Goal: Task Accomplishment & Management: Complete application form

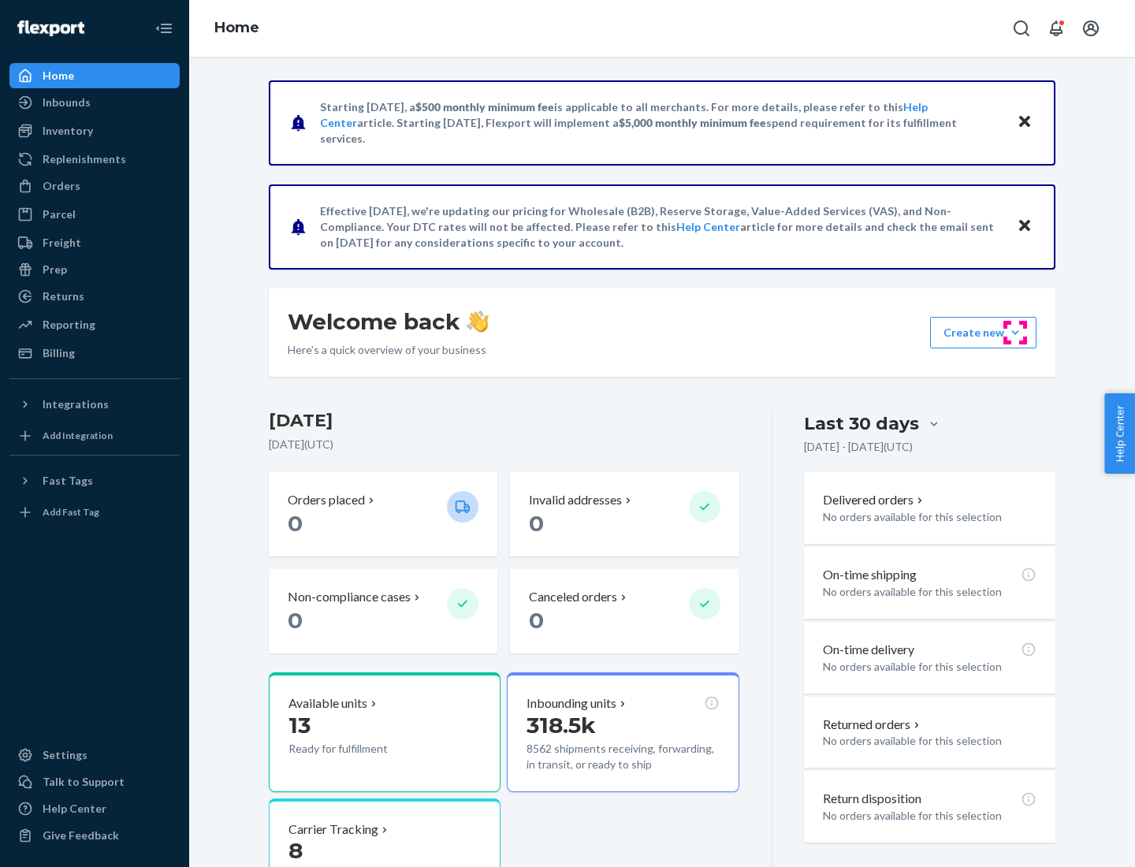
click at [1015, 333] on button "Create new Create new inbound Create new order Create new product" at bounding box center [983, 333] width 106 height 32
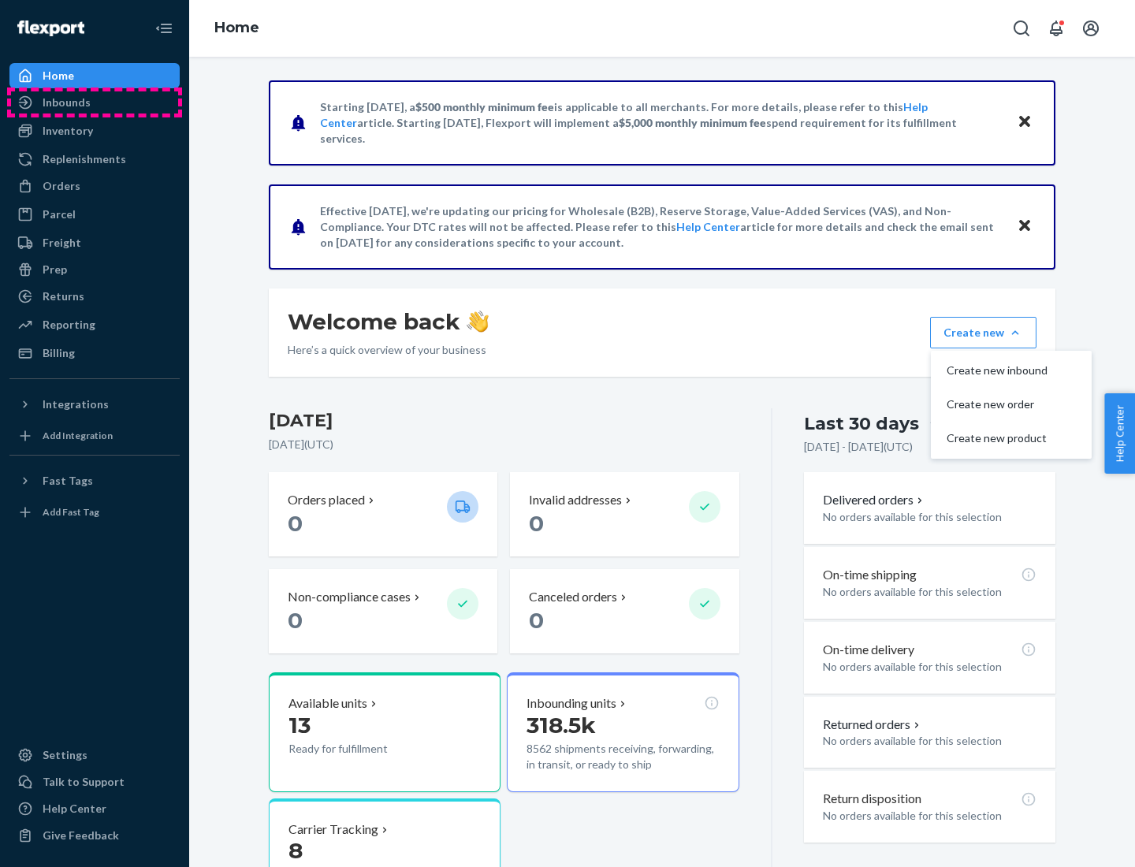
click at [95, 102] on div "Inbounds" at bounding box center [94, 102] width 167 height 22
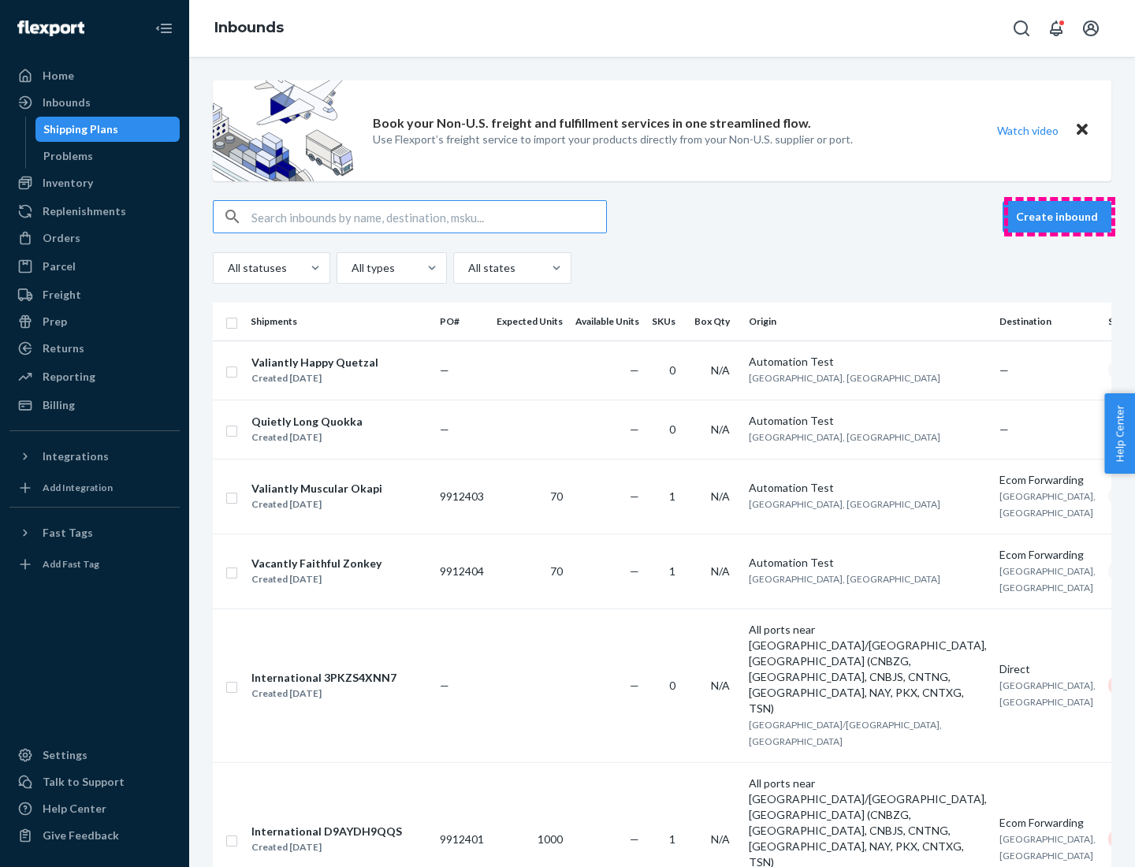
click at [1060, 217] on button "Create inbound" at bounding box center [1057, 217] width 109 height 32
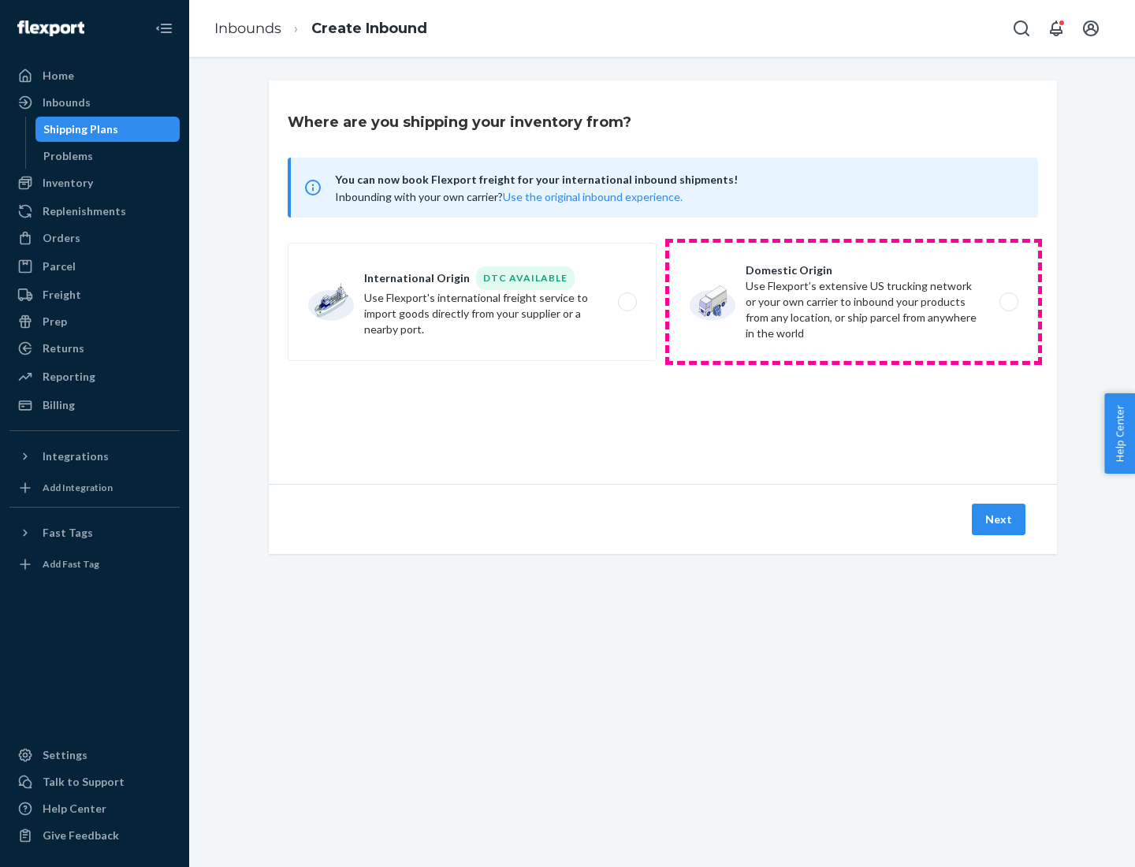
click at [854, 302] on label "Domestic Origin Use Flexport’s extensive US trucking network or your own carrie…" at bounding box center [853, 302] width 369 height 118
click at [1008, 302] on input "Domestic Origin Use Flexport’s extensive US trucking network or your own carrie…" at bounding box center [1013, 302] width 10 height 10
radio input "true"
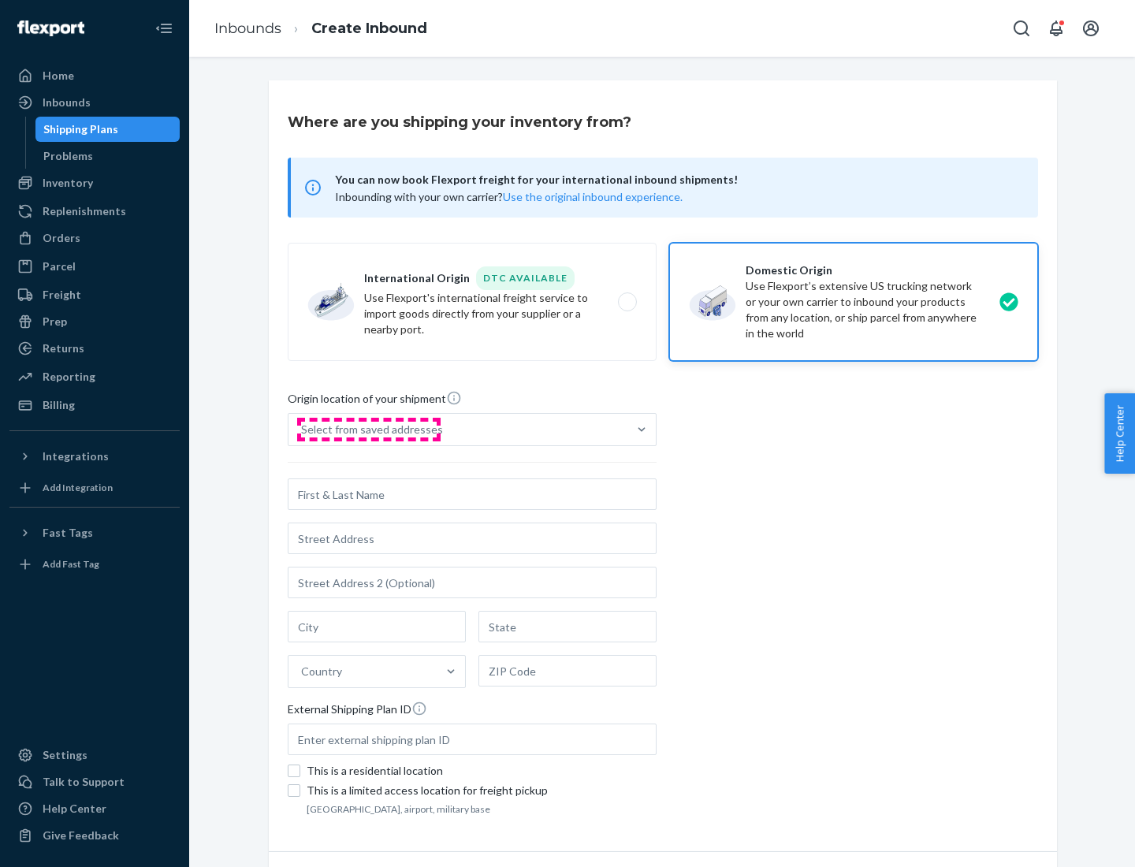
click at [368, 430] on div "Select from saved addresses" at bounding box center [372, 430] width 142 height 16
click at [303, 430] on input "Select from saved addresses" at bounding box center [302, 430] width 2 height 16
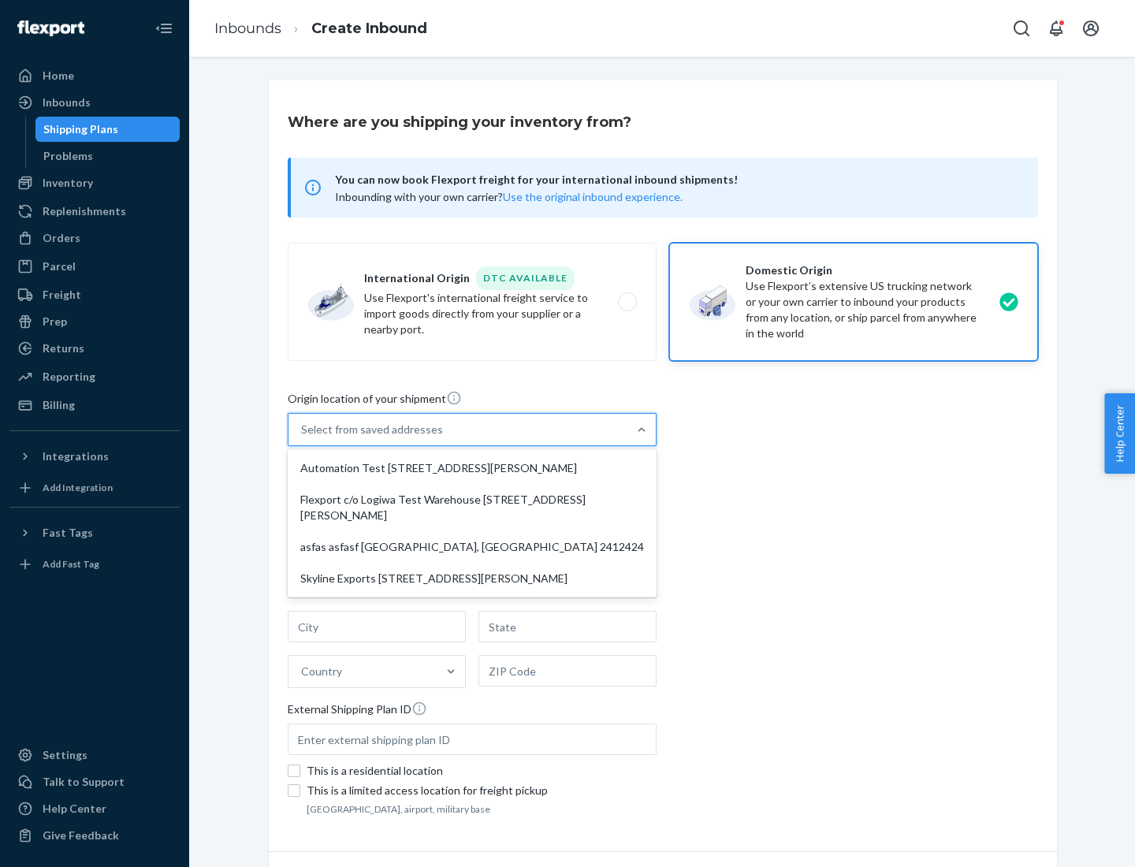
scroll to position [6, 0]
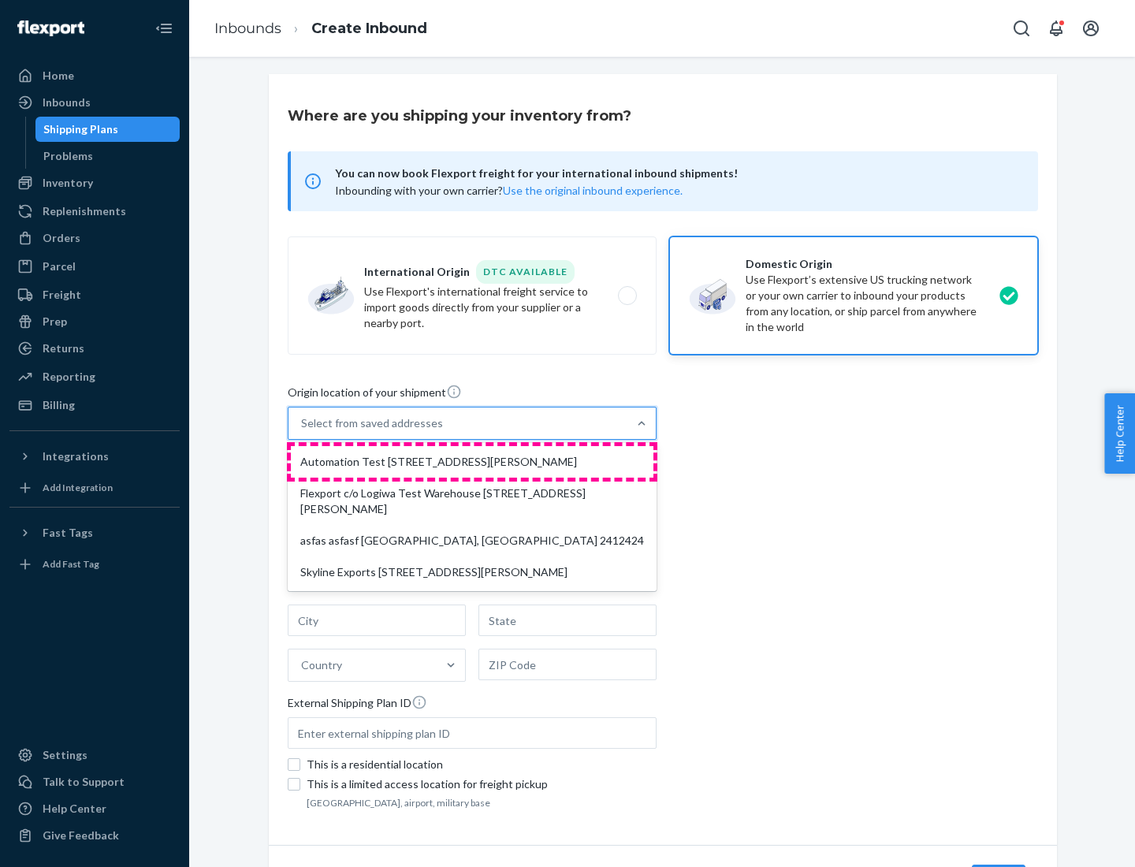
click at [472, 462] on div "Automation Test [STREET_ADDRESS][PERSON_NAME]" at bounding box center [472, 462] width 363 height 32
click at [303, 431] on input "option Automation Test [STREET_ADDRESS][PERSON_NAME] focused, 1 of 4. 4 results…" at bounding box center [302, 423] width 2 height 16
type input "Automation Test"
type input "9th Floor"
type input "[GEOGRAPHIC_DATA]"
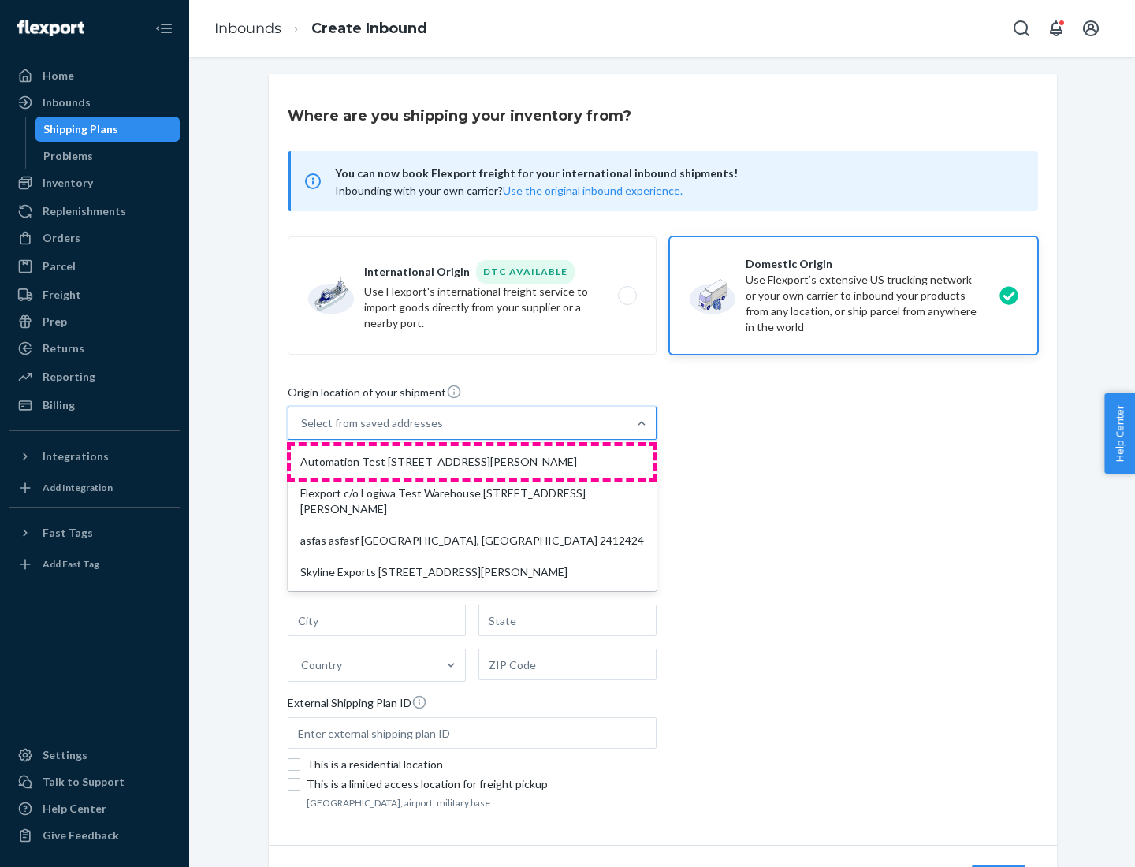
type input "CA"
type input "94104"
type input "[STREET_ADDRESS][PERSON_NAME]"
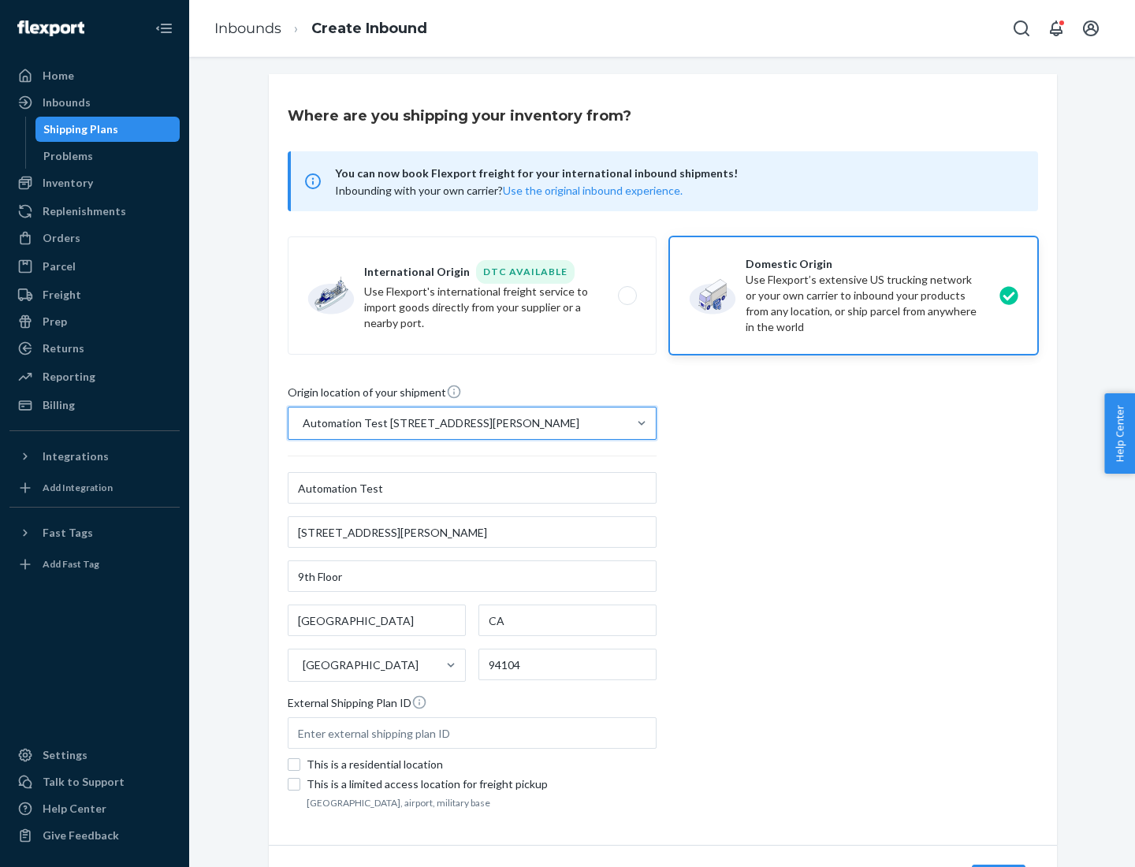
scroll to position [92, 0]
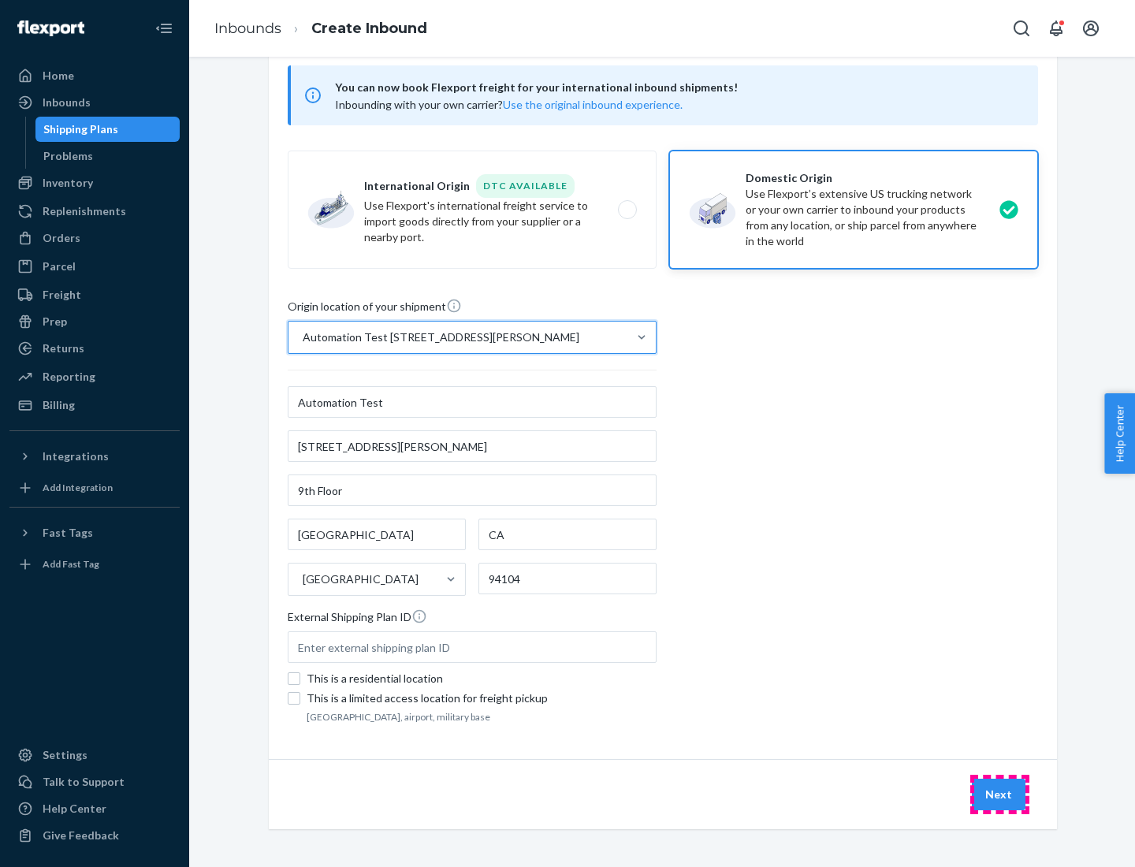
click at [1000, 795] on button "Next" at bounding box center [999, 795] width 54 height 32
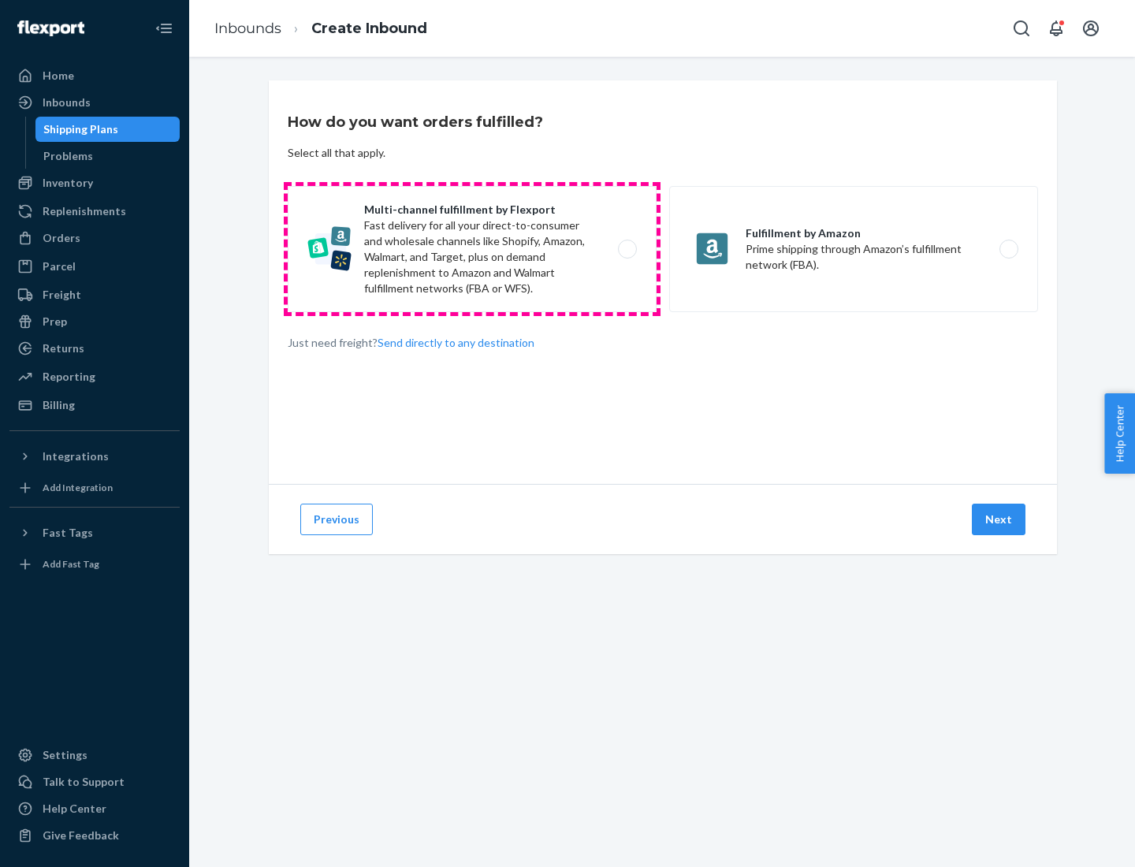
click at [472, 249] on label "Multi-channel fulfillment by Flexport Fast delivery for all your direct-to-cons…" at bounding box center [472, 249] width 369 height 126
click at [627, 249] on input "Multi-channel fulfillment by Flexport Fast delivery for all your direct-to-cons…" at bounding box center [632, 249] width 10 height 10
radio input "true"
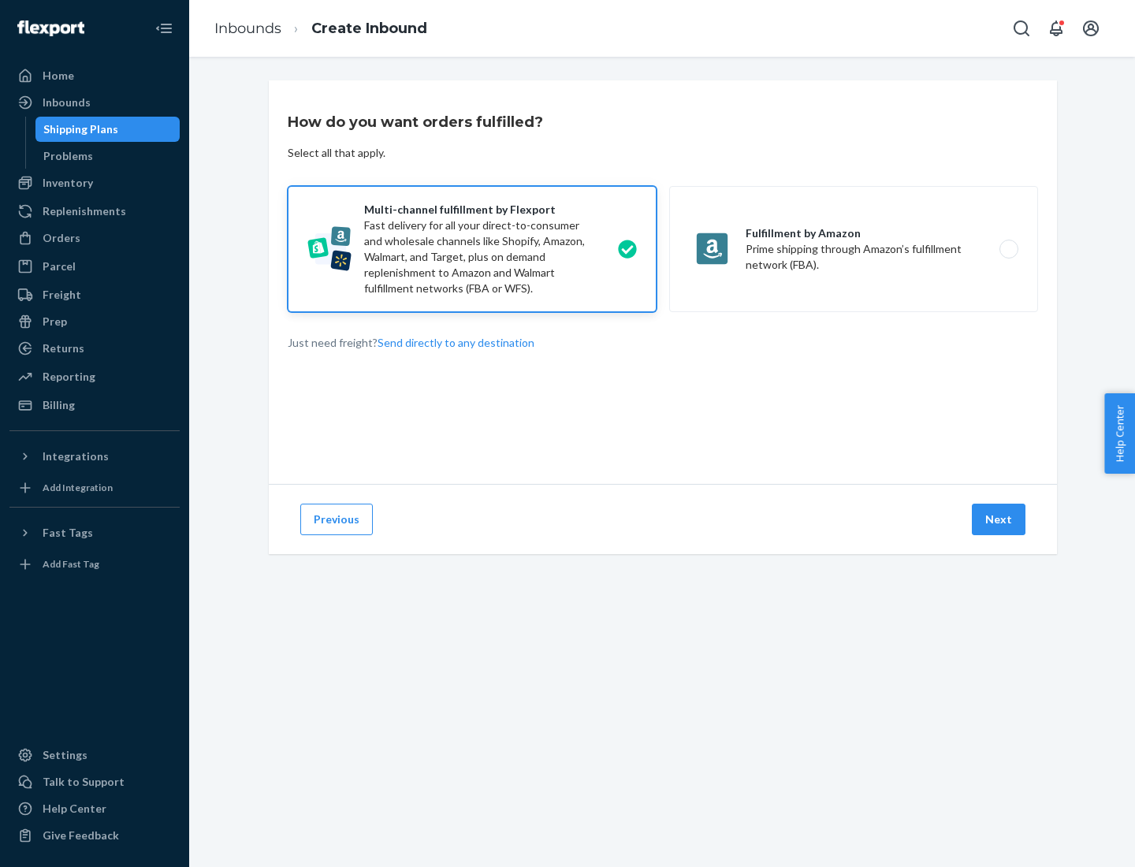
click at [1000, 520] on button "Next" at bounding box center [999, 520] width 54 height 32
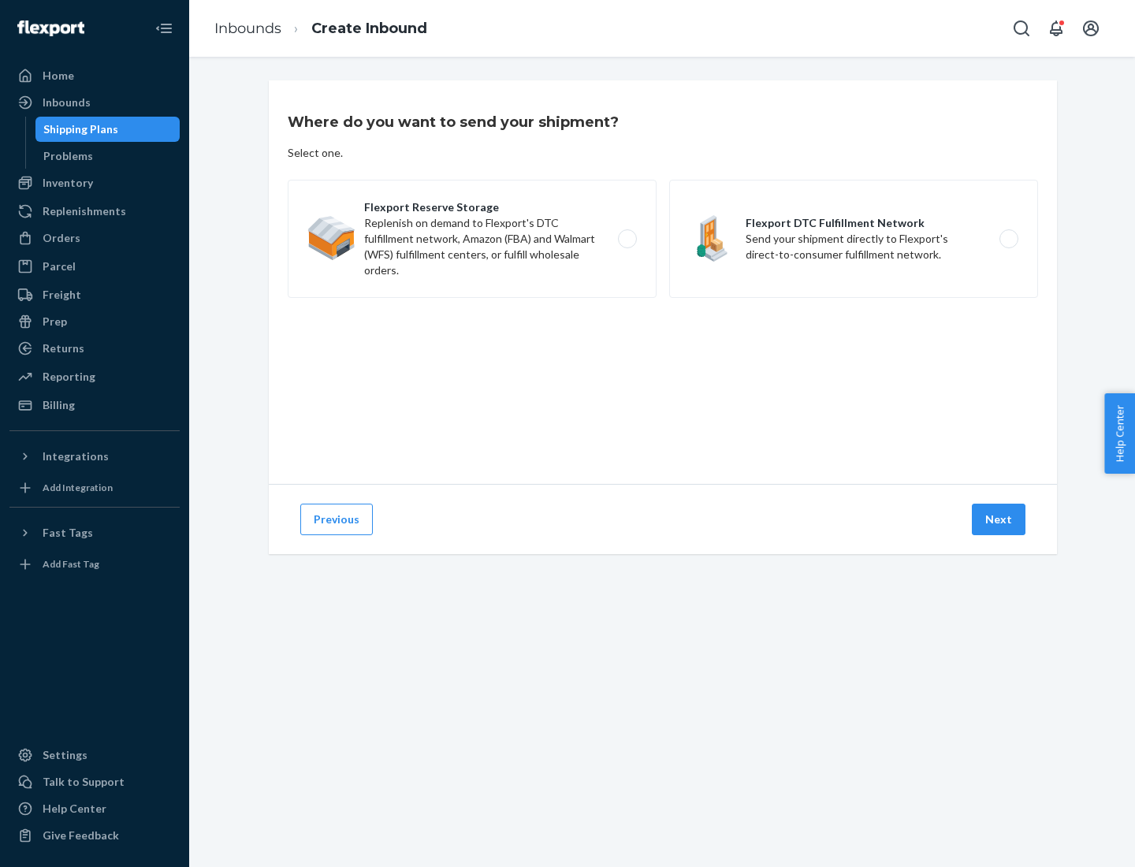
click at [854, 239] on label "Flexport DTC Fulfillment Network Send your shipment directly to Flexport's dire…" at bounding box center [853, 239] width 369 height 118
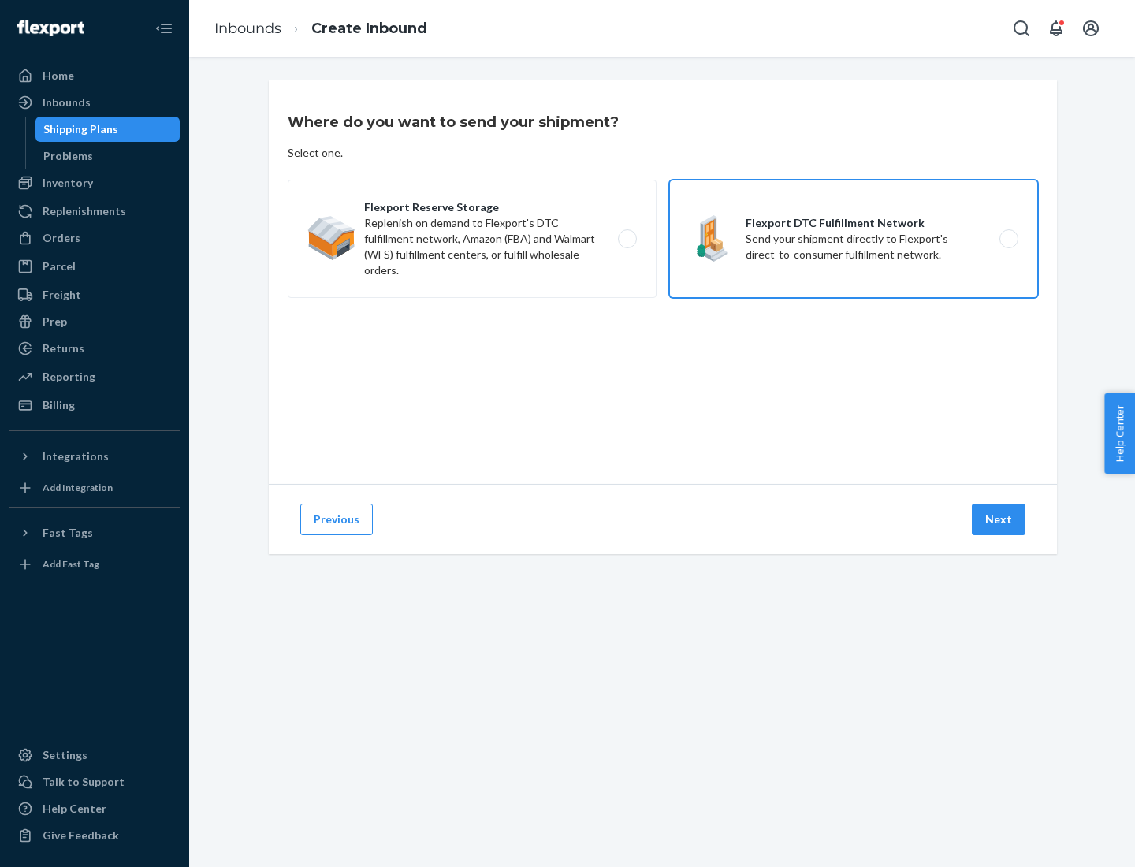
click at [1008, 239] on input "Flexport DTC Fulfillment Network Send your shipment directly to Flexport's dire…" at bounding box center [1013, 239] width 10 height 10
radio input "true"
click at [1000, 520] on button "Next" at bounding box center [999, 520] width 54 height 32
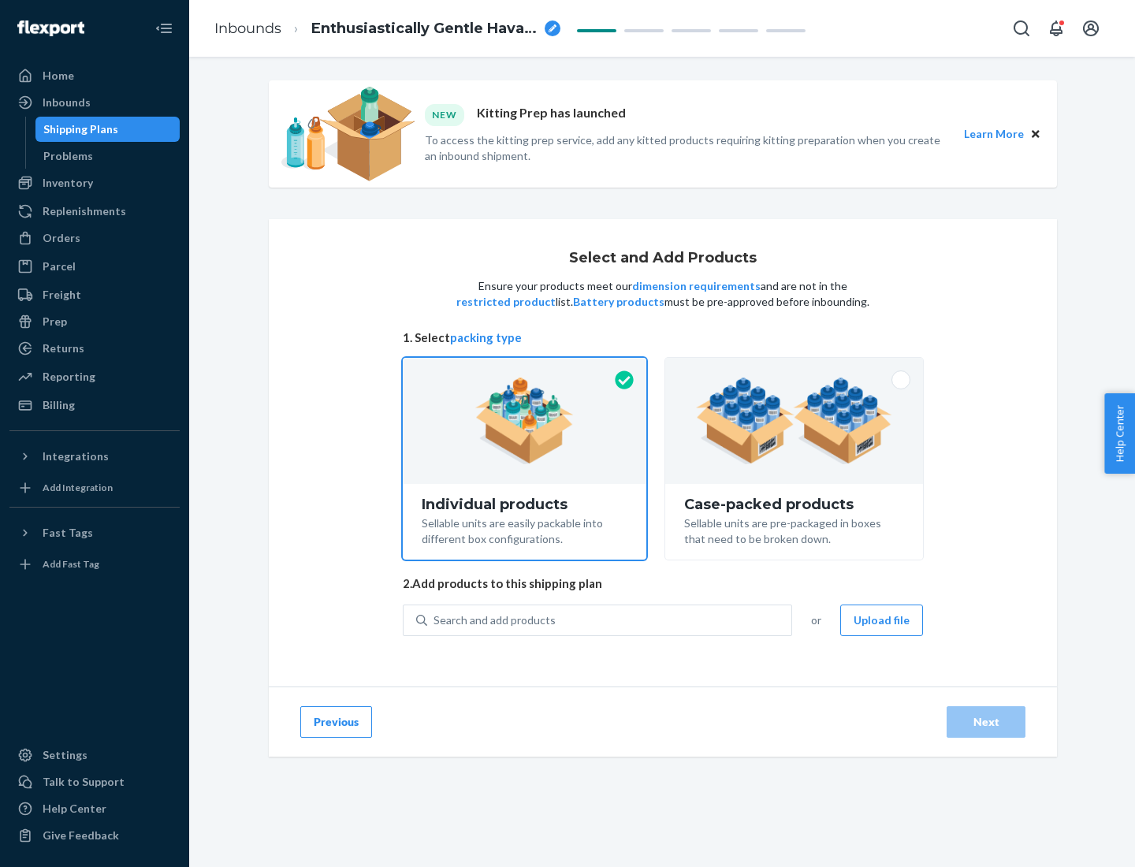
click at [795, 421] on img at bounding box center [794, 421] width 196 height 87
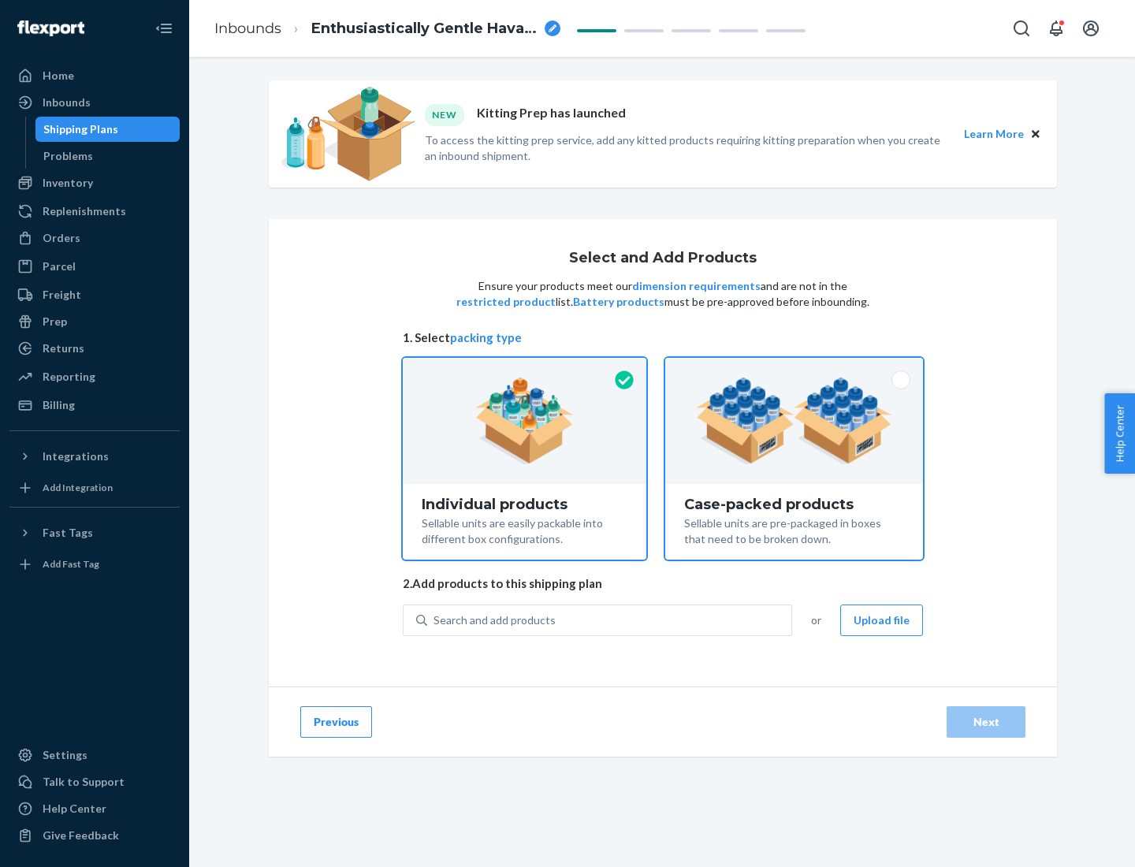
click at [795, 368] on input "Case-packed products Sellable units are pre-packaged in boxes that need to be b…" at bounding box center [794, 363] width 10 height 10
radio input "true"
radio input "false"
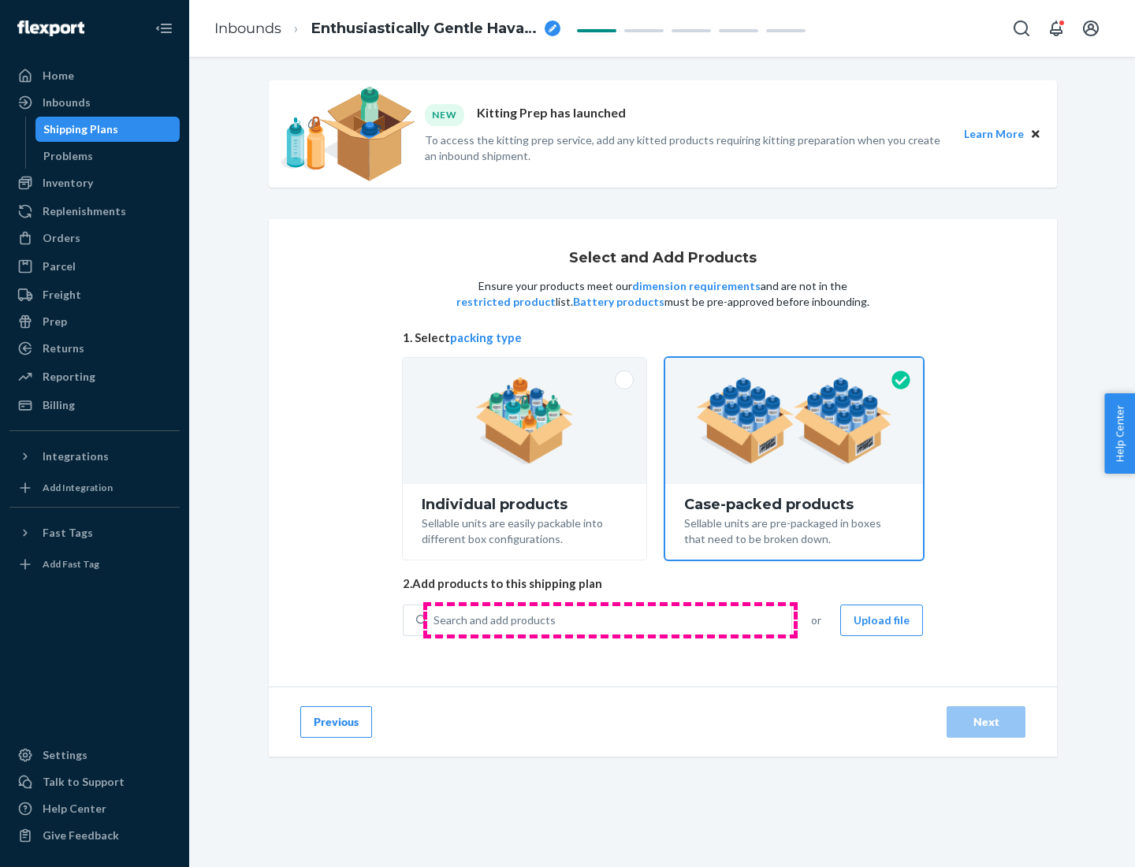
click at [610, 620] on div "Search and add products" at bounding box center [609, 620] width 364 height 28
click at [435, 620] on input "Search and add products" at bounding box center [435, 621] width 2 height 16
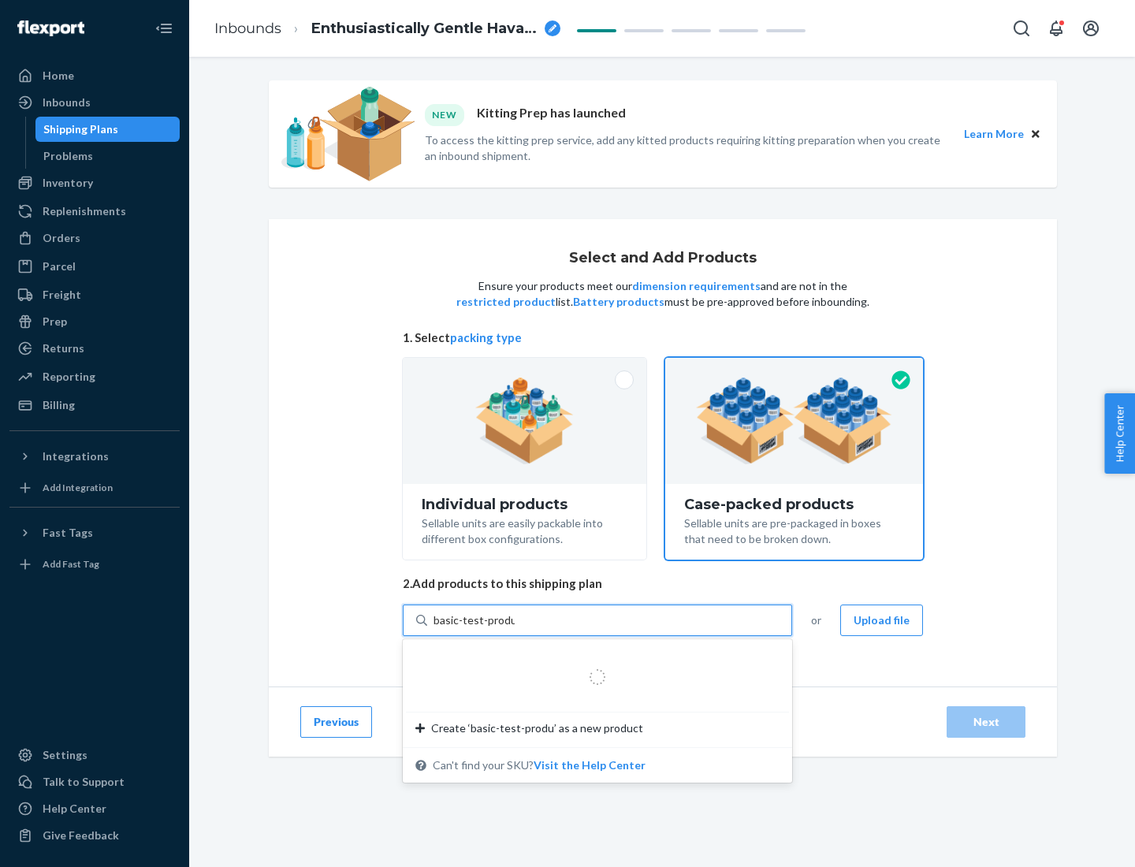
type input "basic-test-product-1"
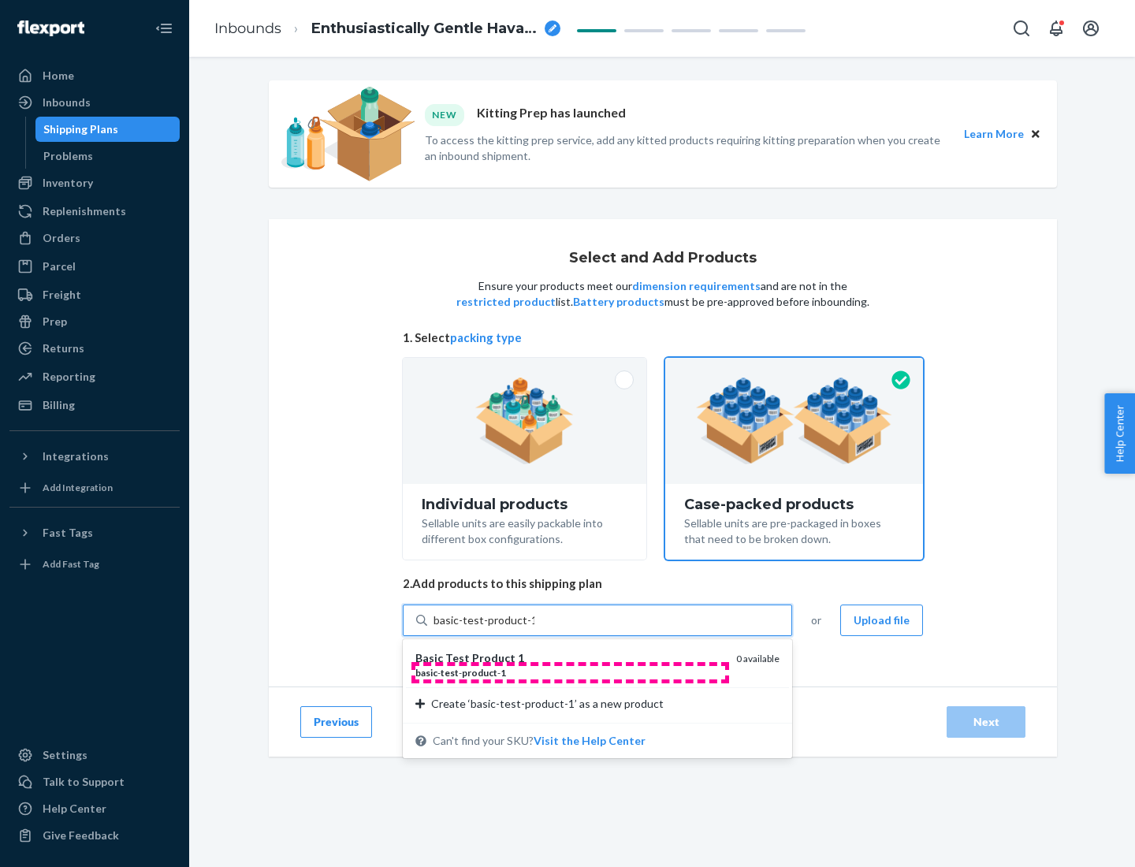
click at [570, 672] on div "basic - test - product - 1" at bounding box center [569, 672] width 308 height 13
click at [535, 628] on input "basic-test-product-1" at bounding box center [484, 621] width 101 height 16
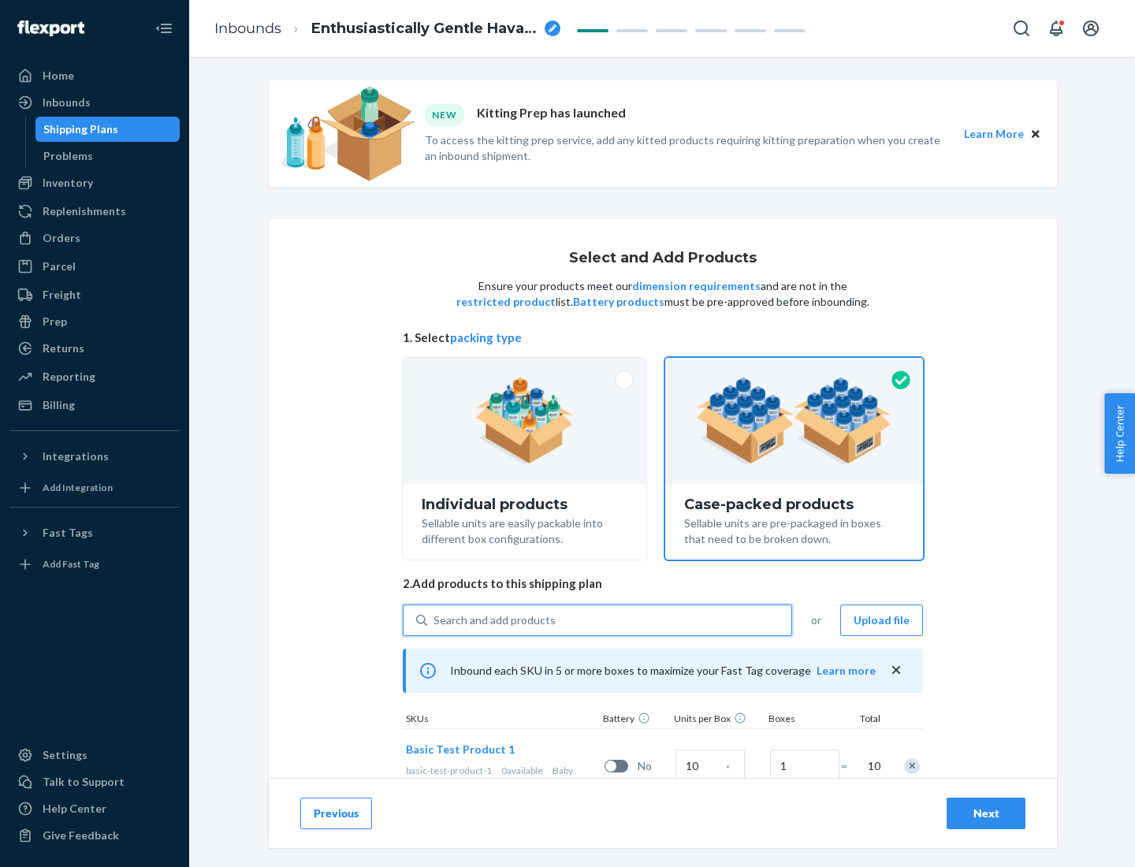
scroll to position [57, 0]
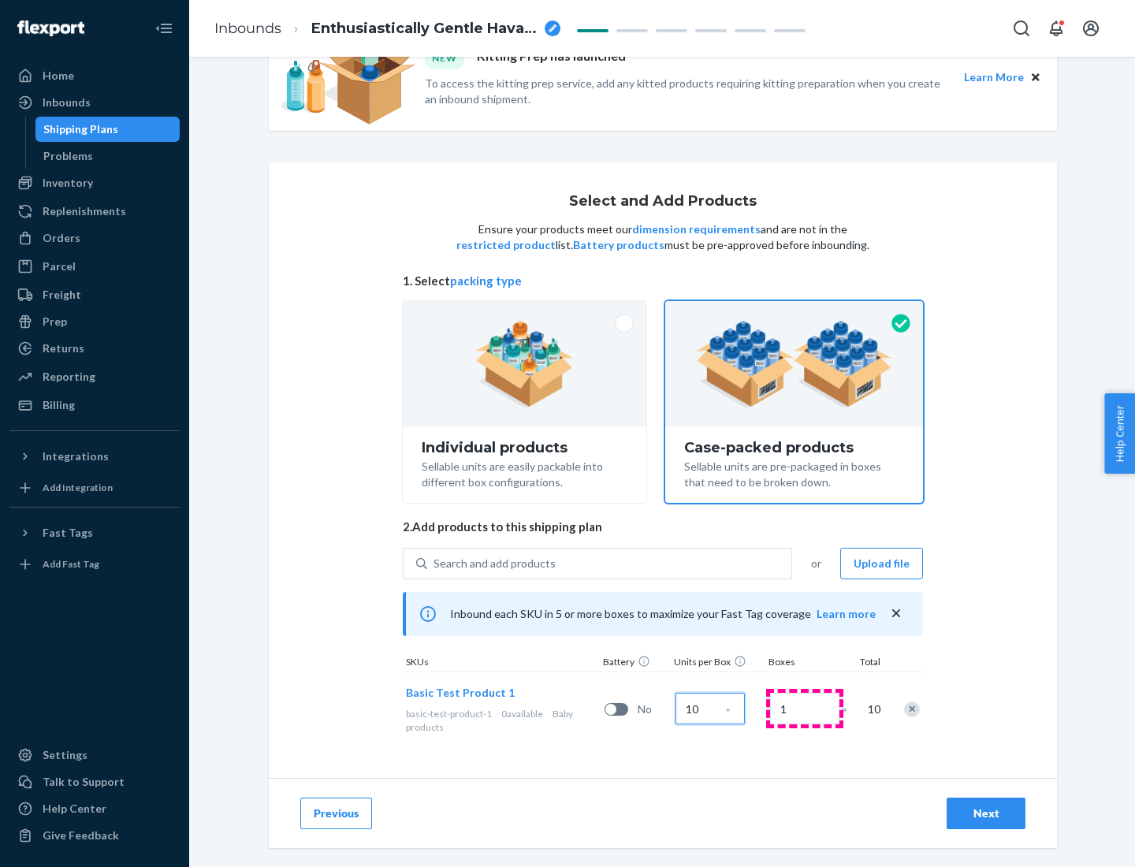
type input "10"
type input "7"
click at [986, 814] on div "Next" at bounding box center [986, 814] width 52 height 16
radio input "true"
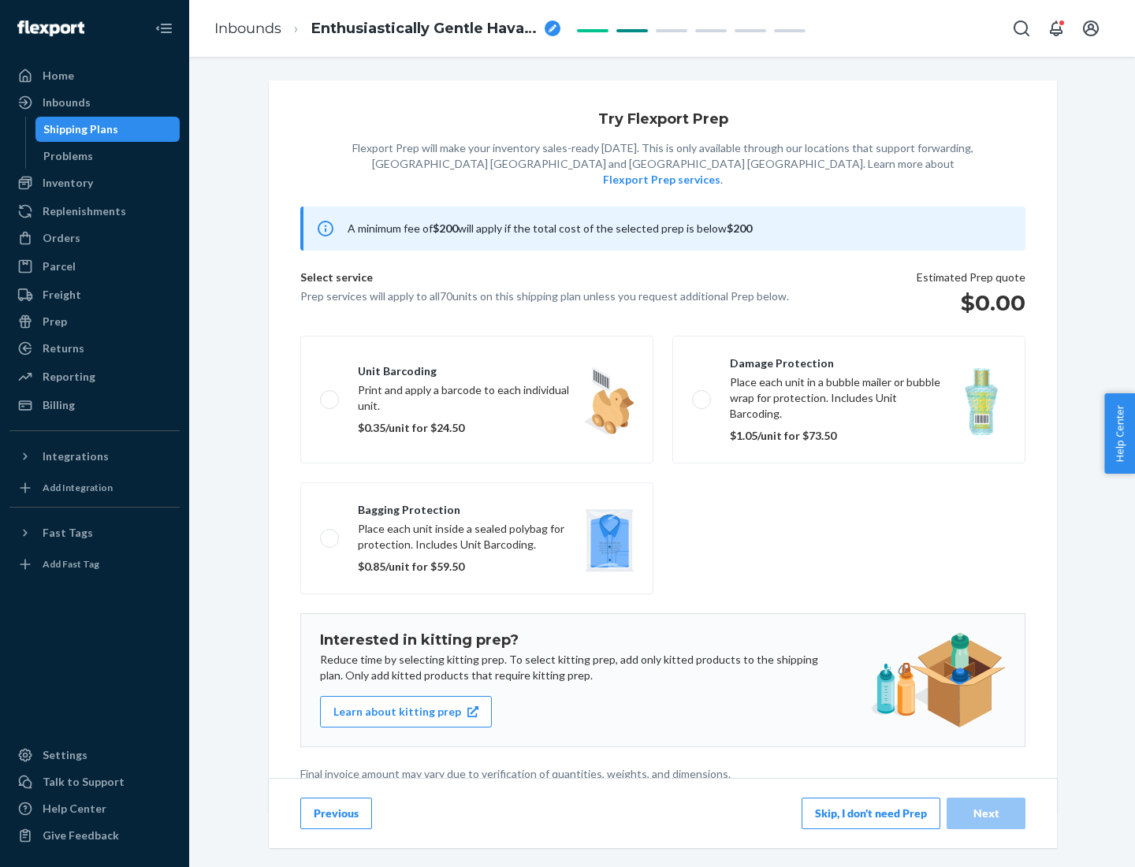
scroll to position [4, 0]
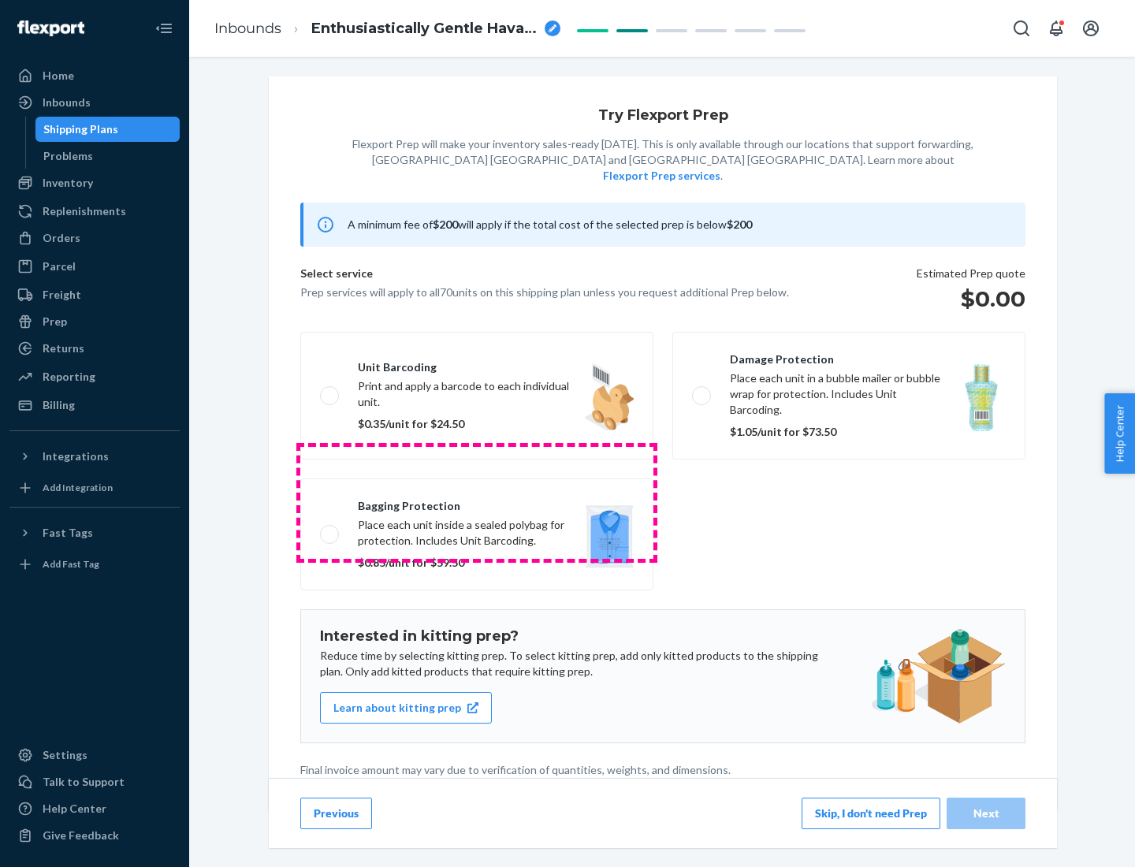
click at [477, 502] on label "Bagging protection Place each unit inside a sealed polybag for protection. Incl…" at bounding box center [476, 535] width 353 height 112
click at [330, 529] on input "Bagging protection Place each unit inside a sealed polybag for protection. Incl…" at bounding box center [325, 534] width 10 height 10
checkbox input "true"
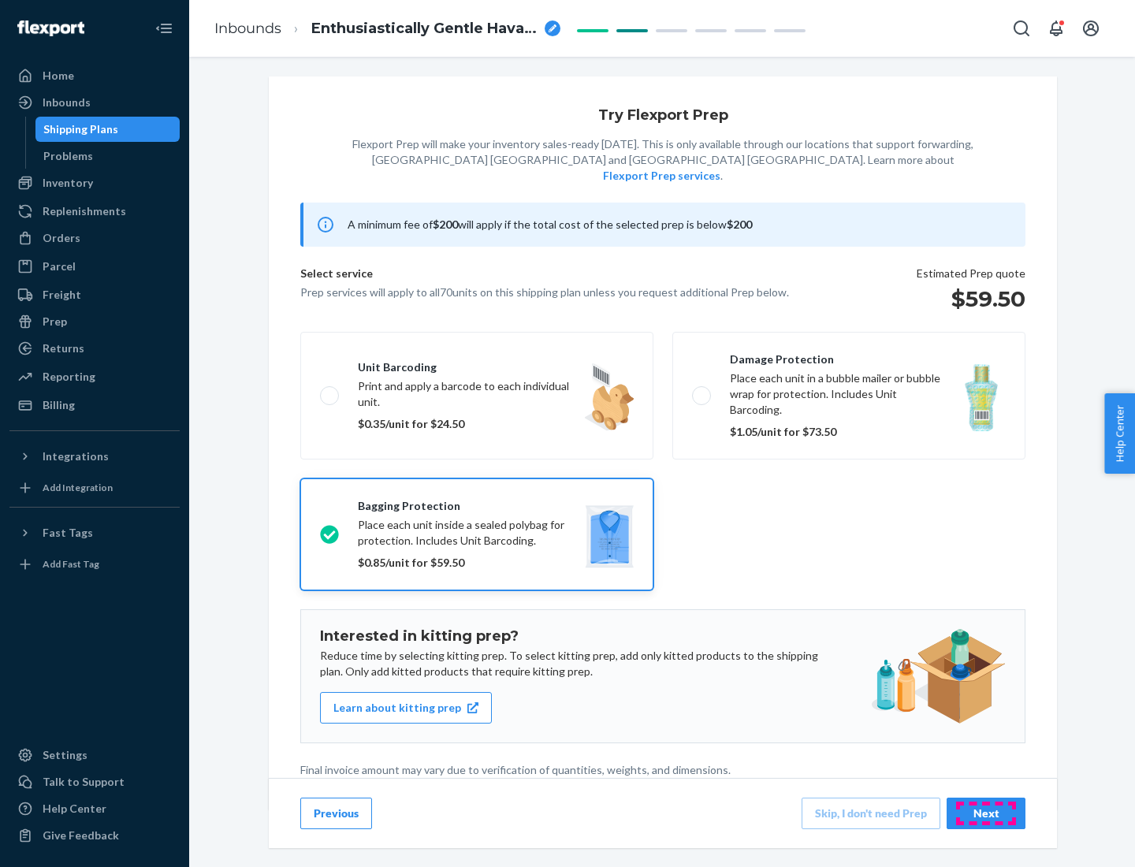
click at [986, 813] on div "Next" at bounding box center [986, 814] width 52 height 16
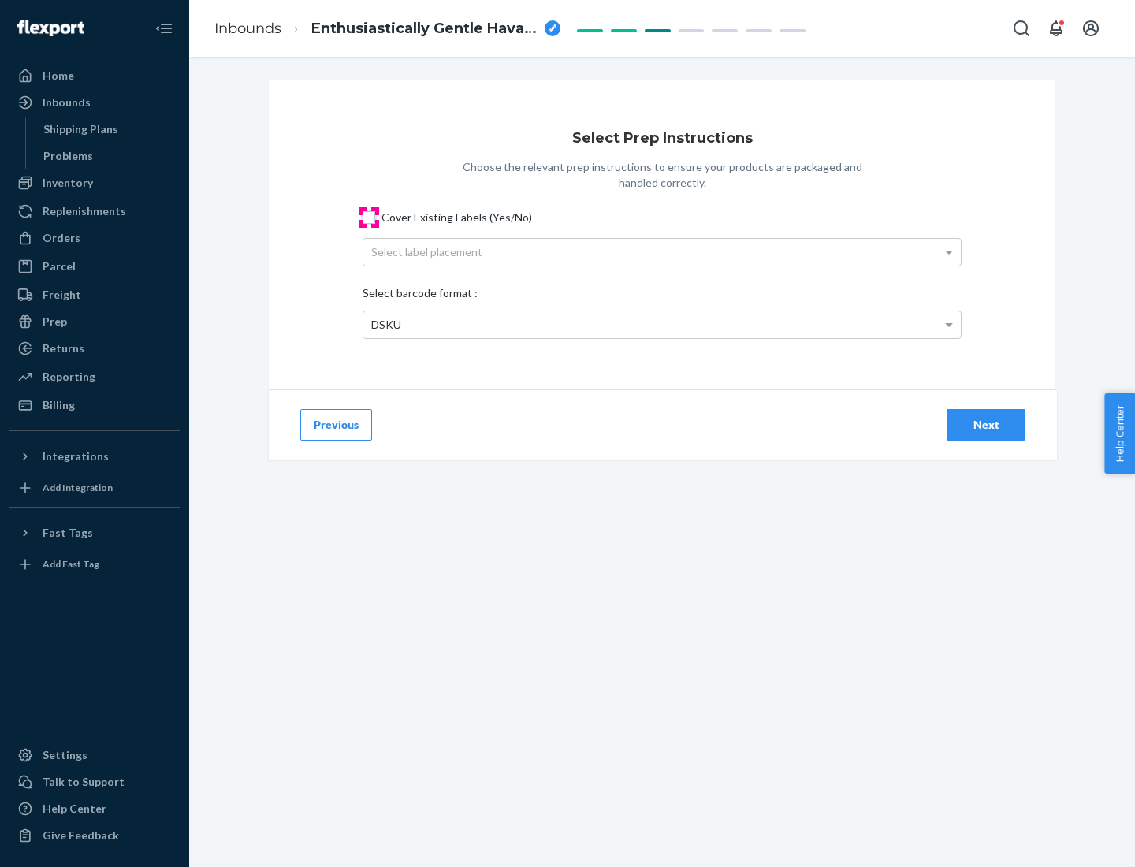
click at [369, 217] on input "Cover Existing Labels (Yes/No)" at bounding box center [369, 217] width 13 height 13
checkbox input "true"
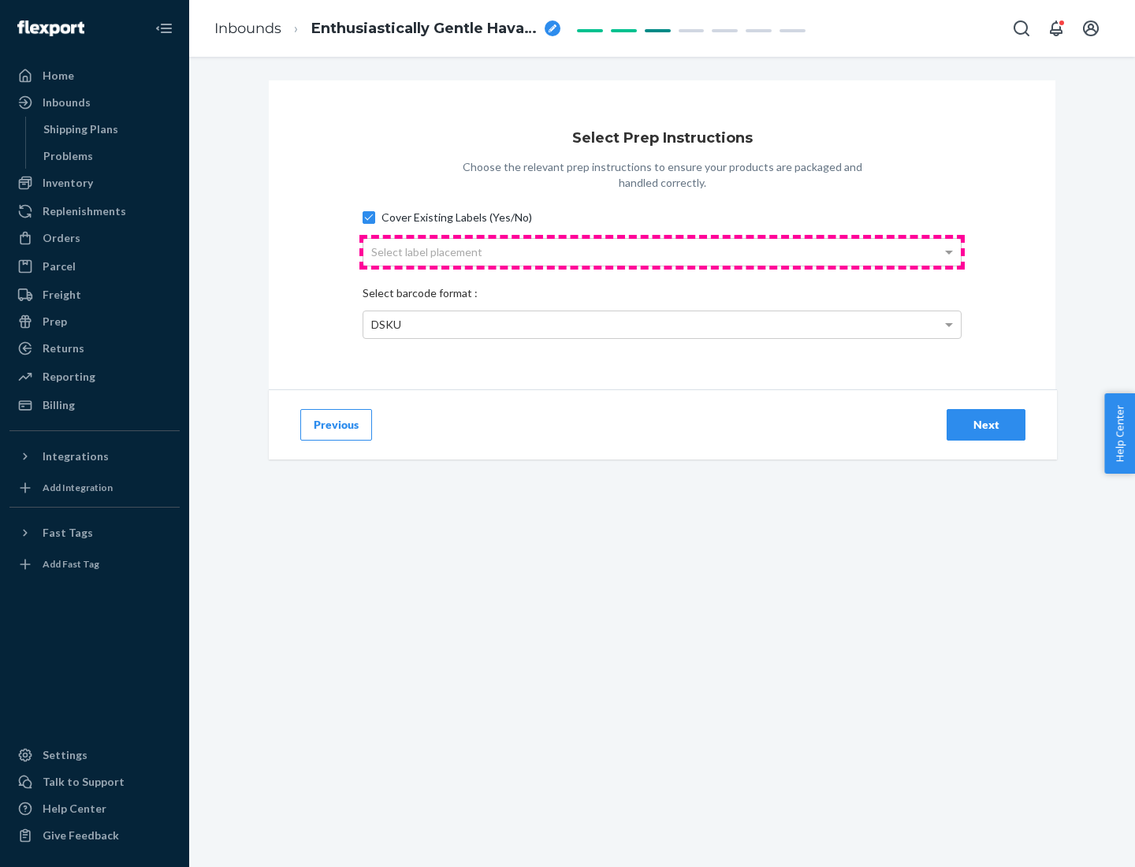
click at [662, 251] on div "Select label placement" at bounding box center [662, 252] width 598 height 27
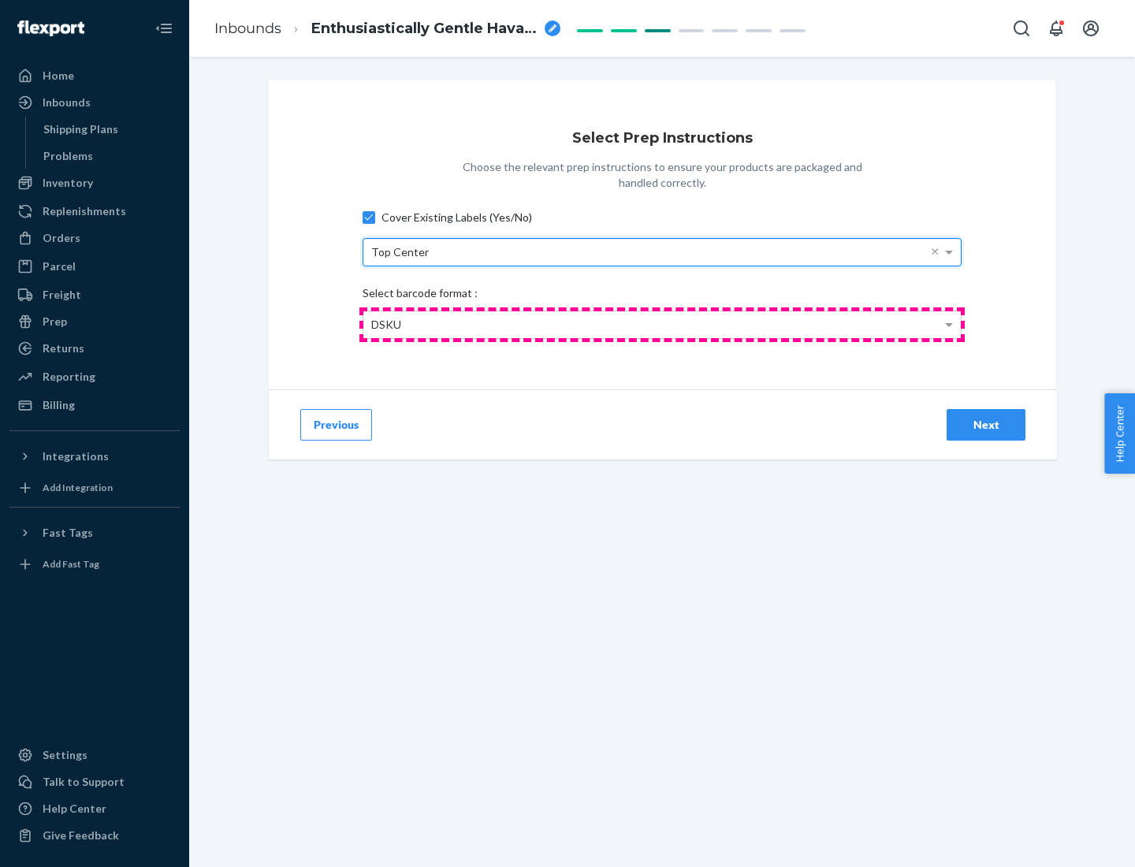
click at [662, 324] on div "DSKU" at bounding box center [662, 324] width 598 height 27
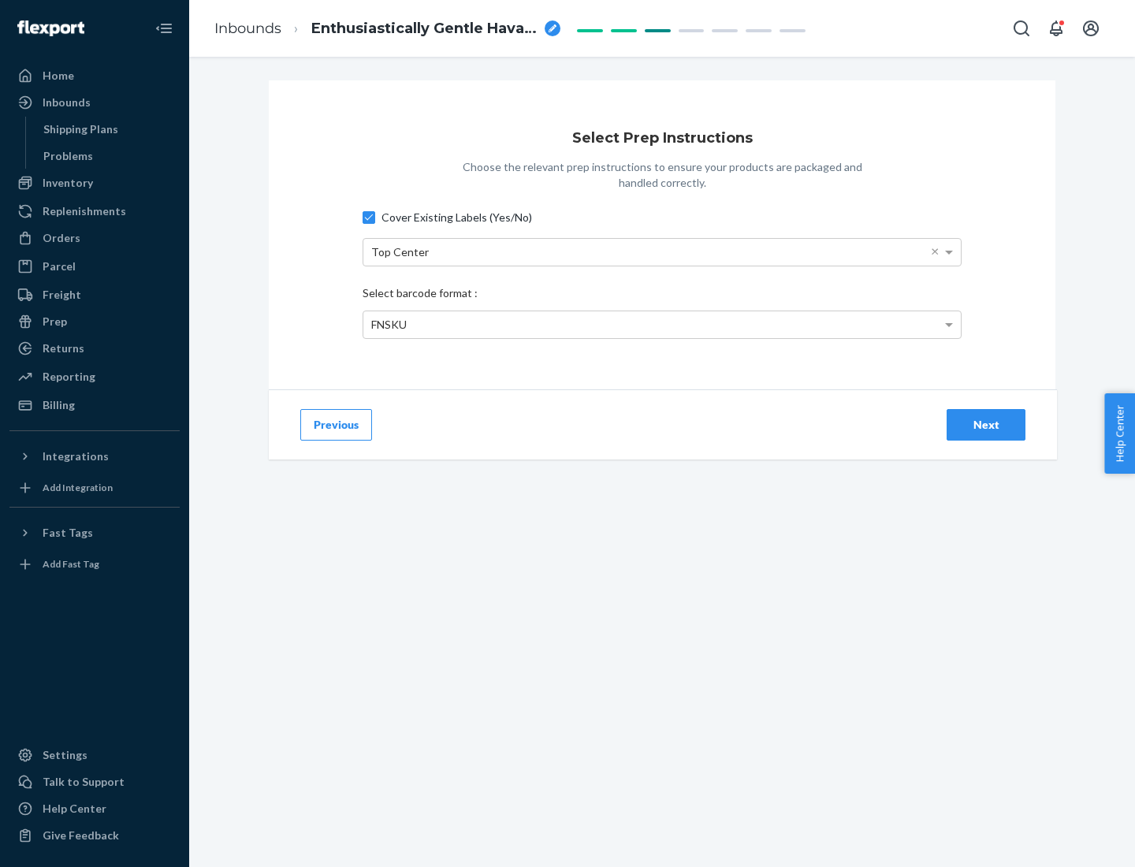
click at [986, 424] on div "Next" at bounding box center [986, 425] width 52 height 16
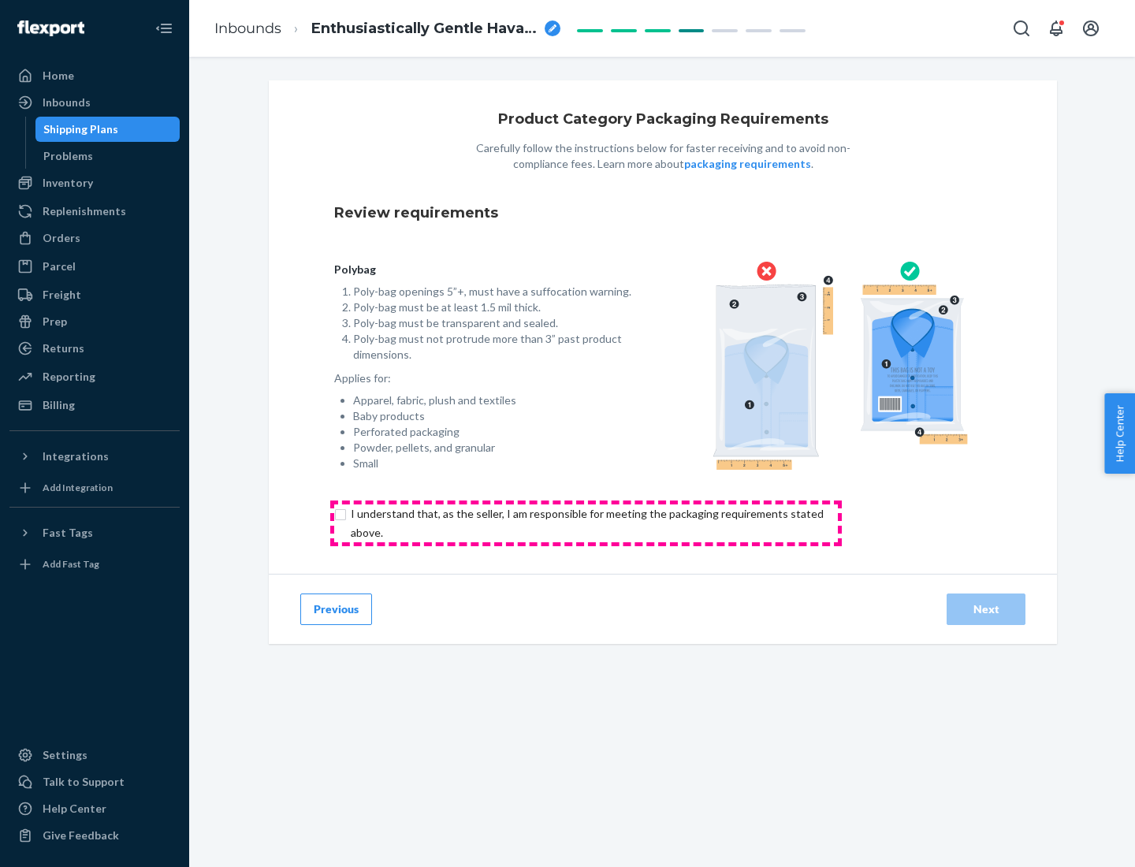
click at [586, 523] on input "checkbox" at bounding box center [596, 524] width 524 height 38
checkbox input "true"
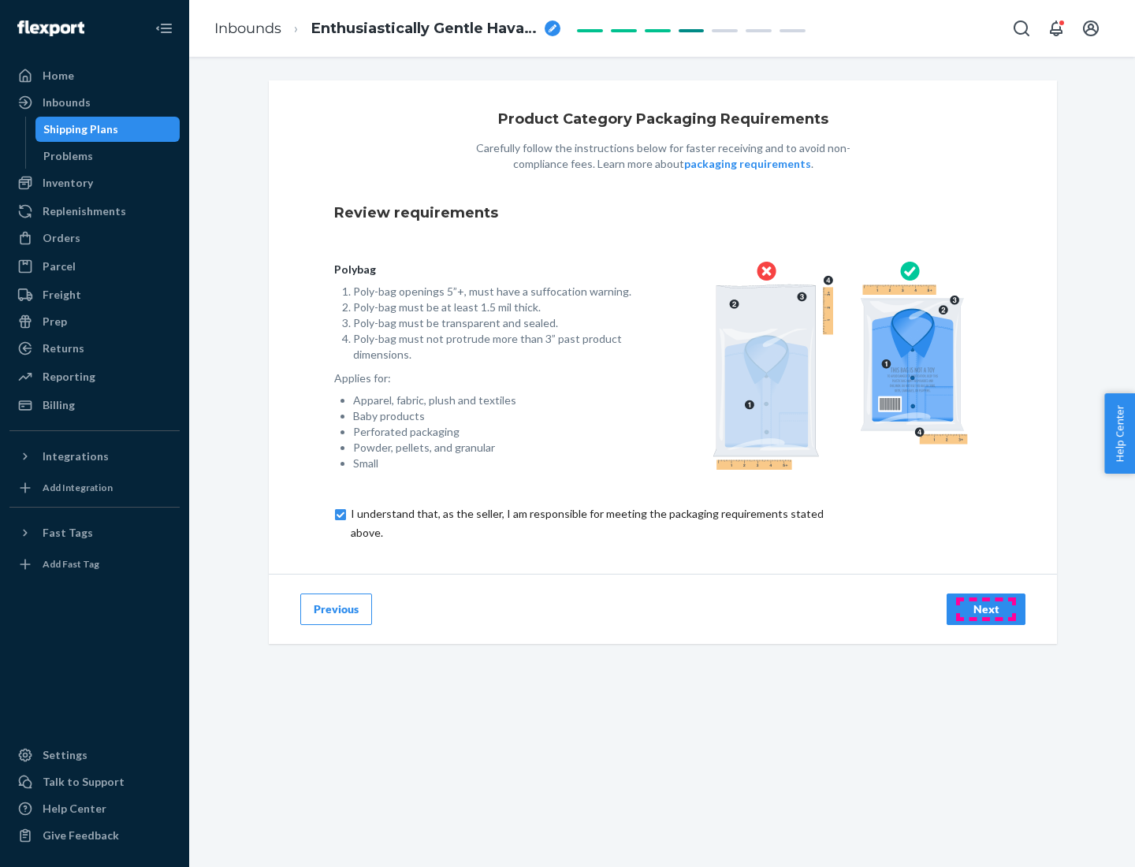
click at [986, 609] on div "Next" at bounding box center [986, 610] width 52 height 16
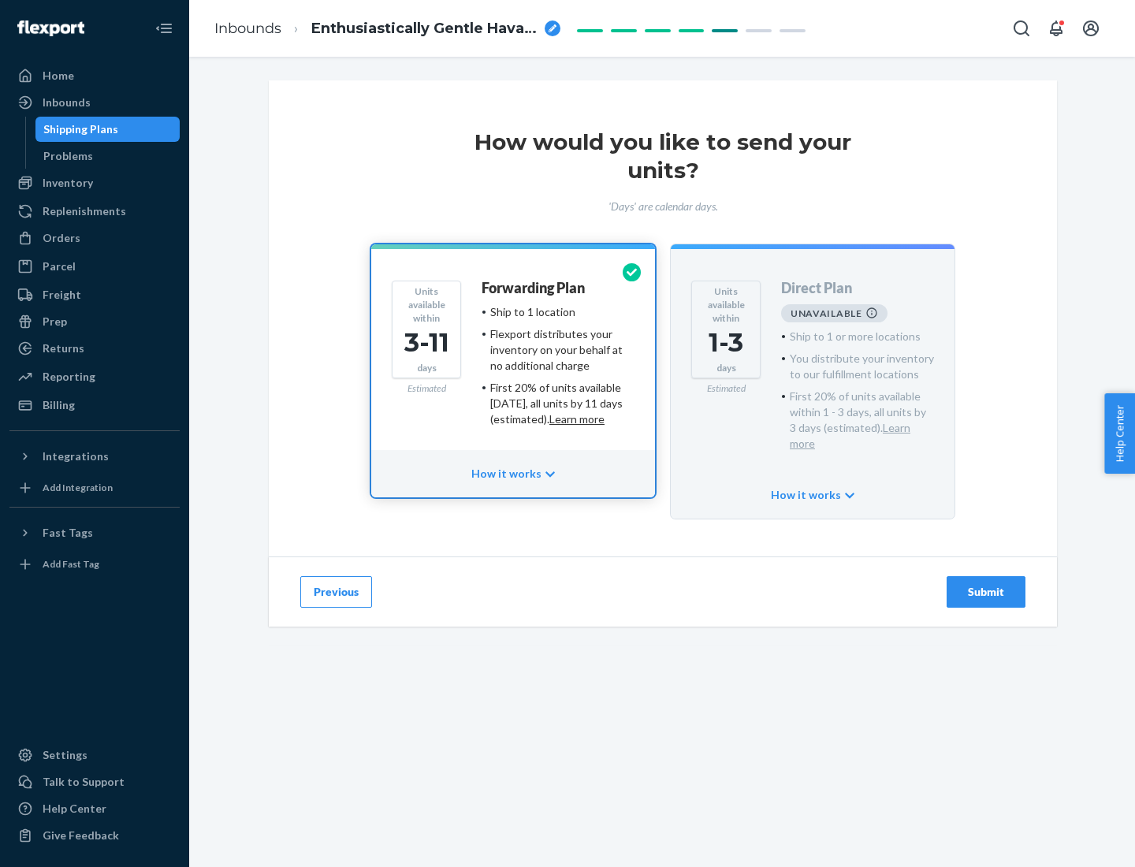
click at [535, 288] on h4 "Forwarding Plan" at bounding box center [533, 289] width 103 height 16
click at [986, 584] on div "Submit" at bounding box center [986, 592] width 52 height 16
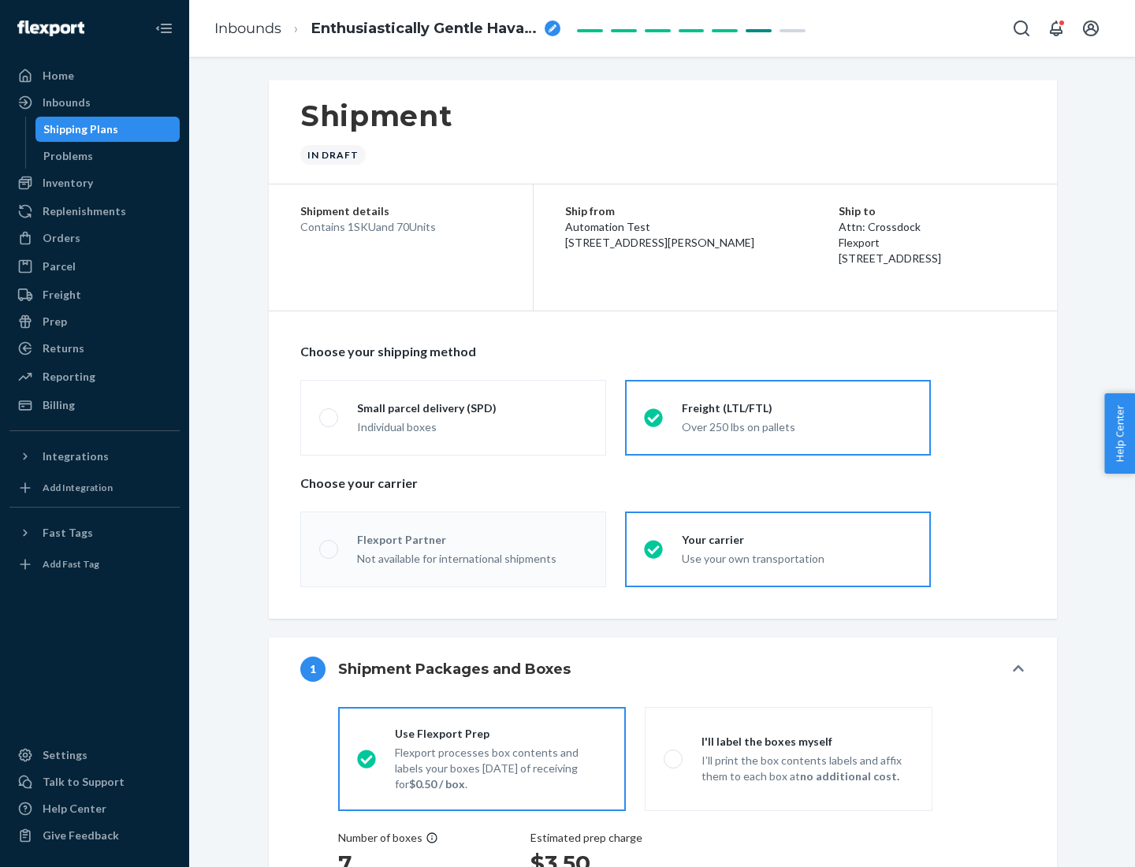
radio input "true"
radio input "false"
radio input "true"
radio input "false"
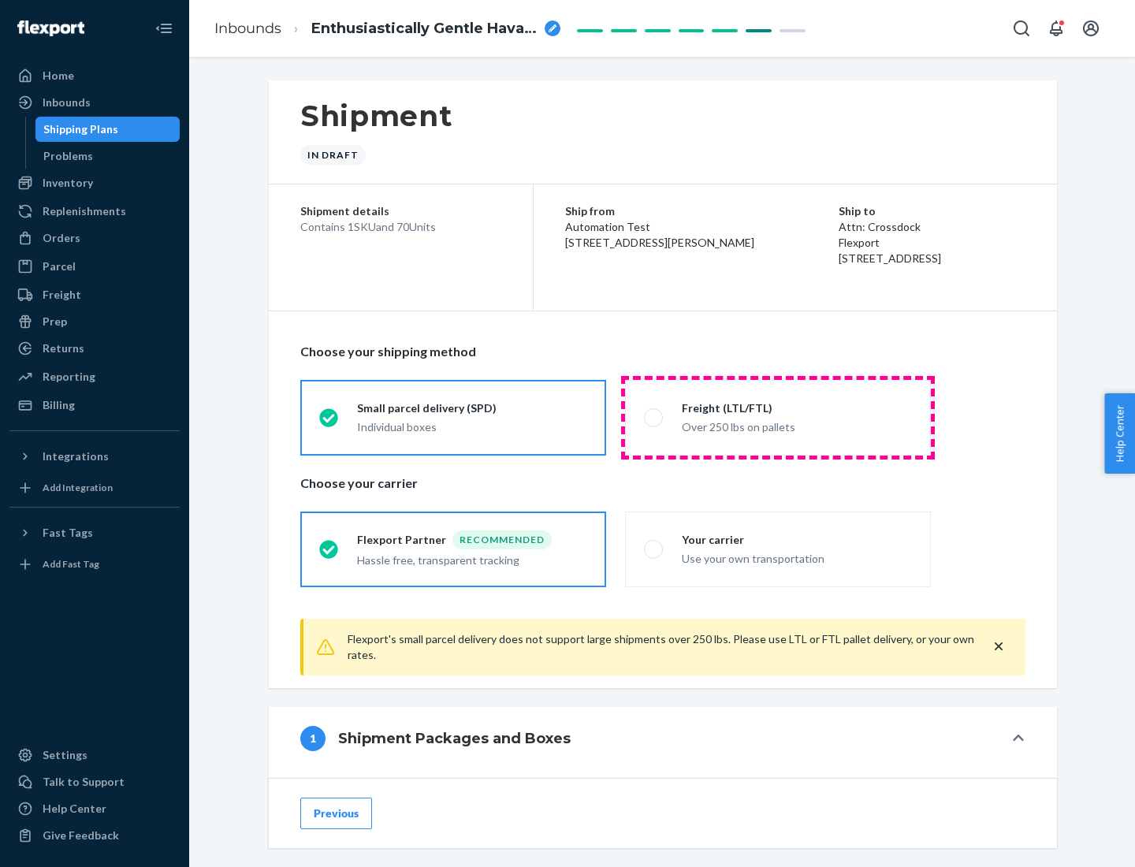
click at [778, 417] on div "Over 250 lbs on pallets" at bounding box center [797, 425] width 230 height 19
click at [654, 417] on input "Freight (LTL/FTL) Over 250 lbs on pallets" at bounding box center [649, 417] width 10 height 10
radio input "true"
radio input "false"
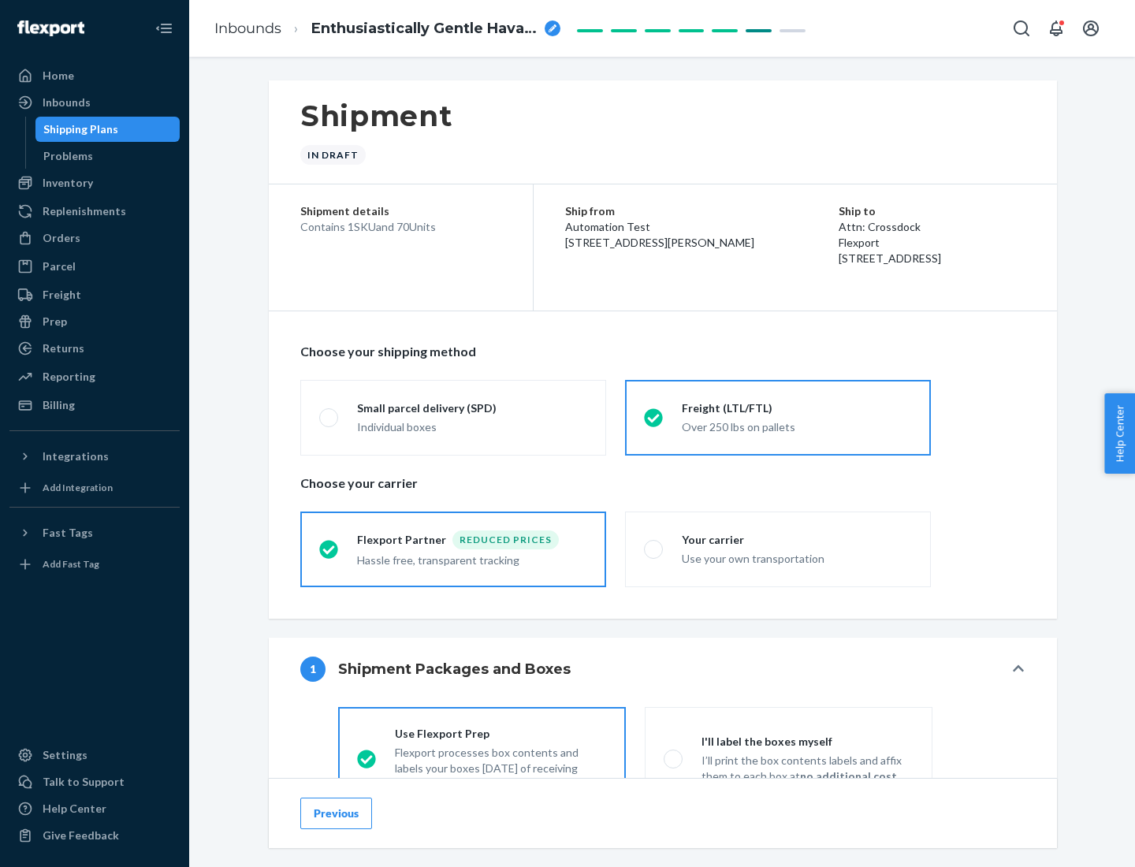
scroll to position [88, 0]
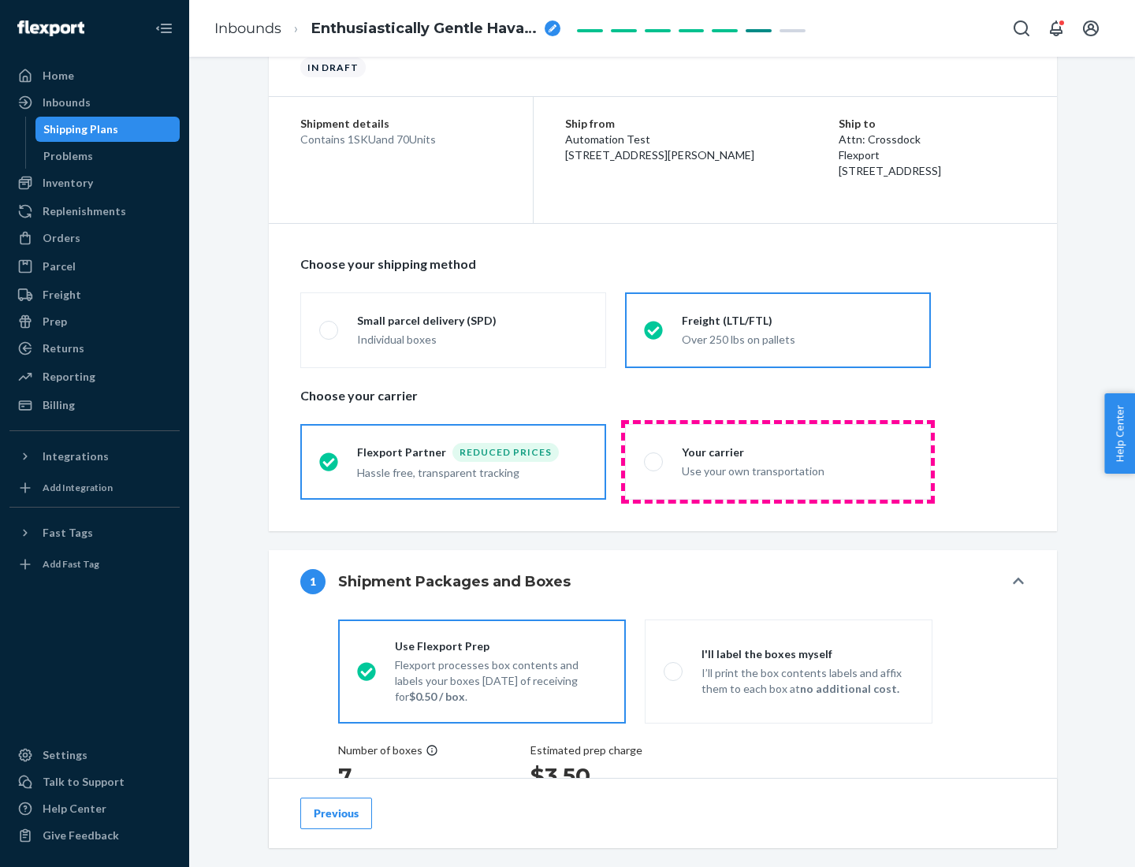
click at [778, 461] on div "Use your own transportation" at bounding box center [797, 469] width 230 height 19
click at [654, 461] on input "Your carrier Use your own transportation" at bounding box center [649, 461] width 10 height 10
radio input "true"
radio input "false"
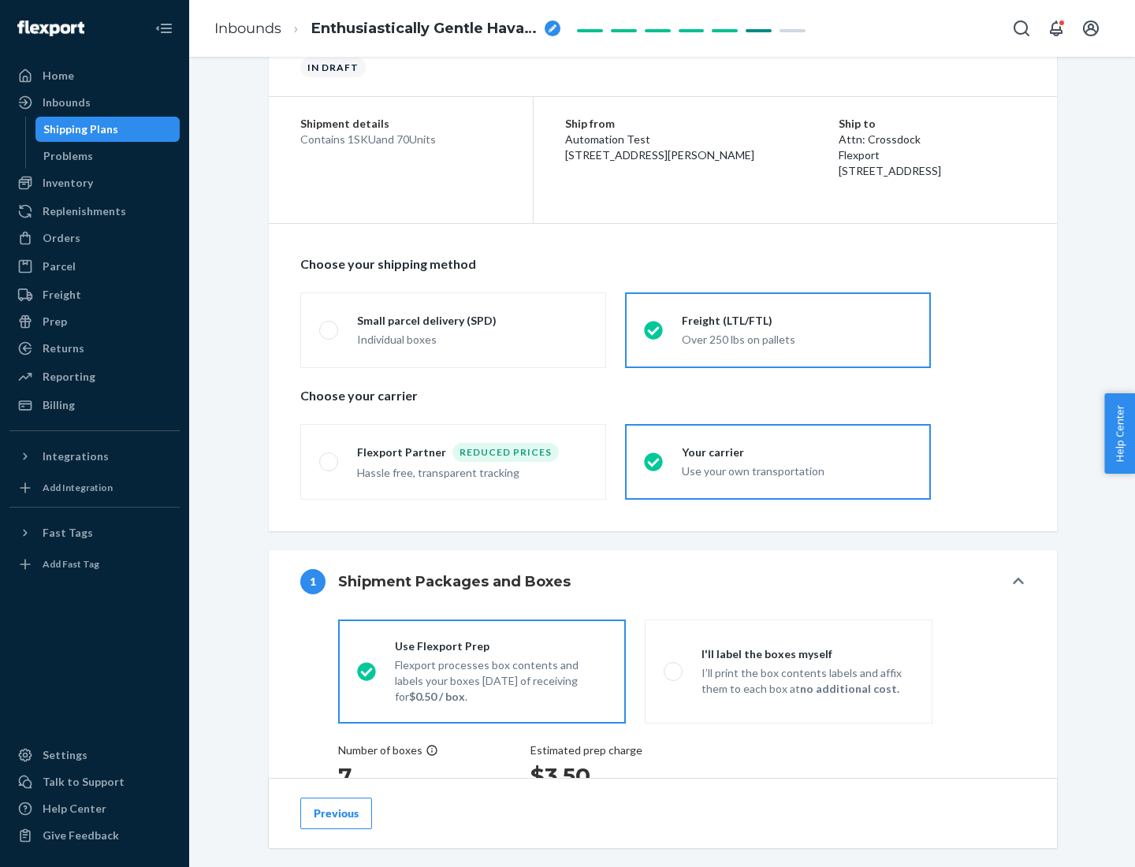
scroll to position [297, 0]
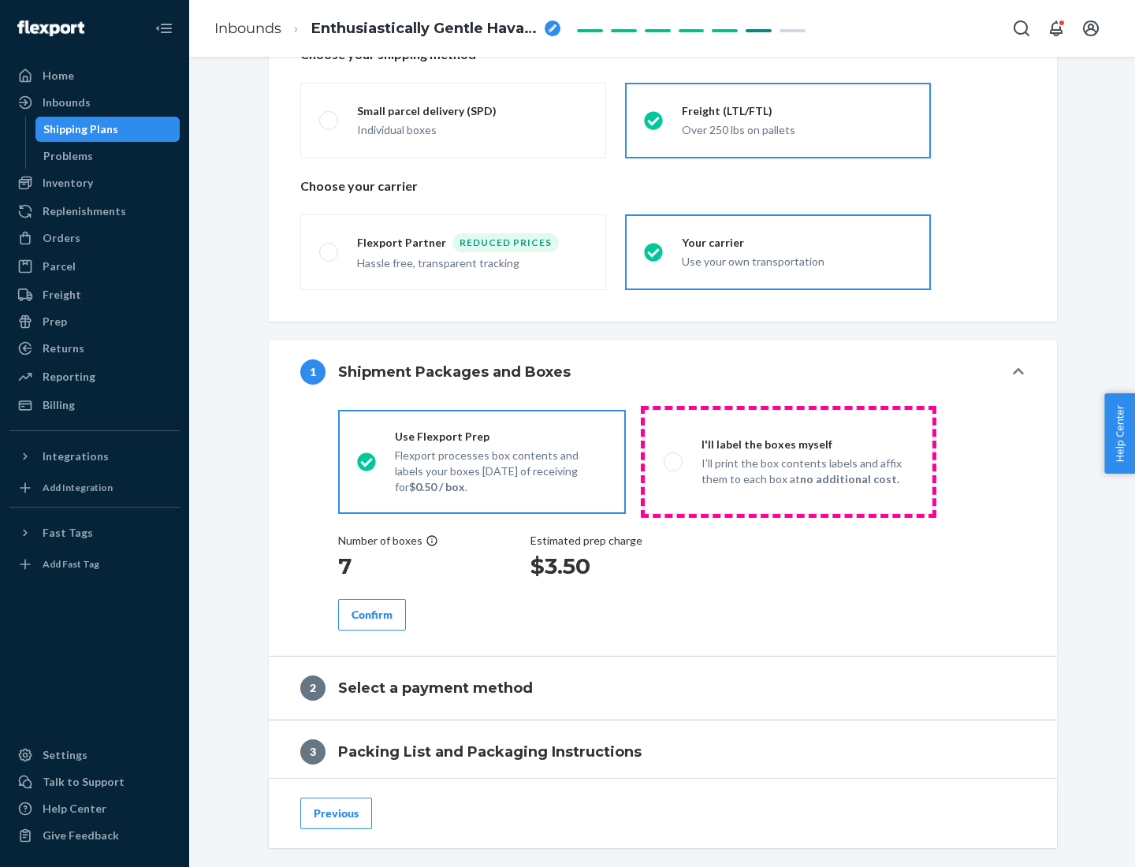
click at [788, 461] on p "I’ll print the box contents labels and affix them to each box at no additional …" at bounding box center [808, 472] width 212 height 32
click at [674, 461] on input "I'll label the boxes myself I’ll print the box contents labels and affix them t…" at bounding box center [669, 461] width 10 height 10
radio input "true"
radio input "false"
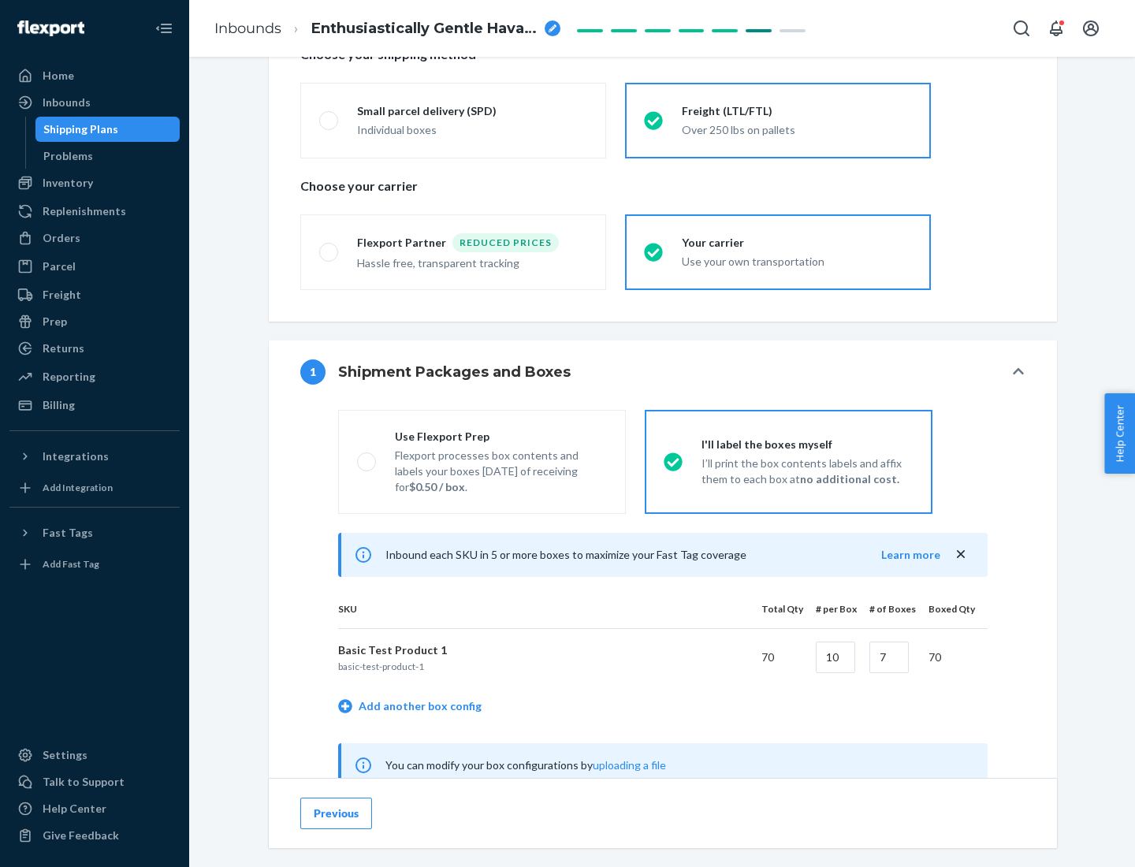
scroll to position [493, 0]
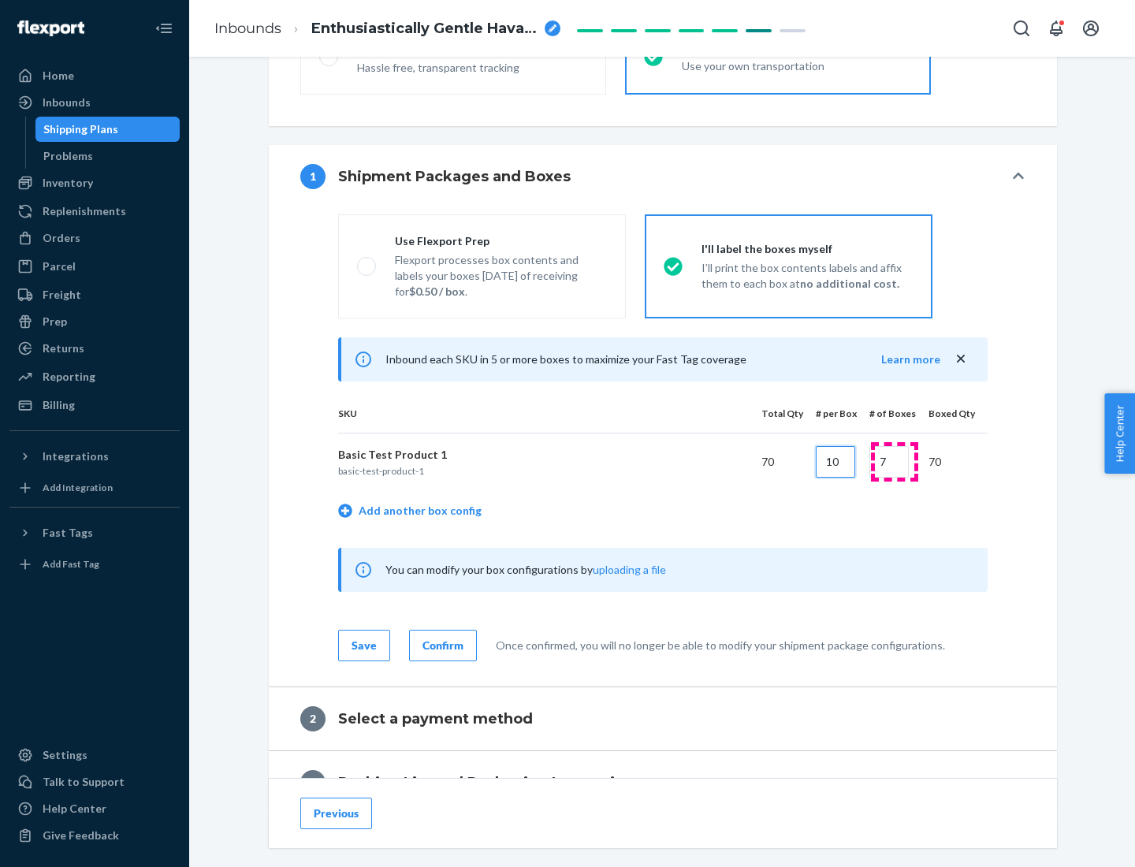
type input "10"
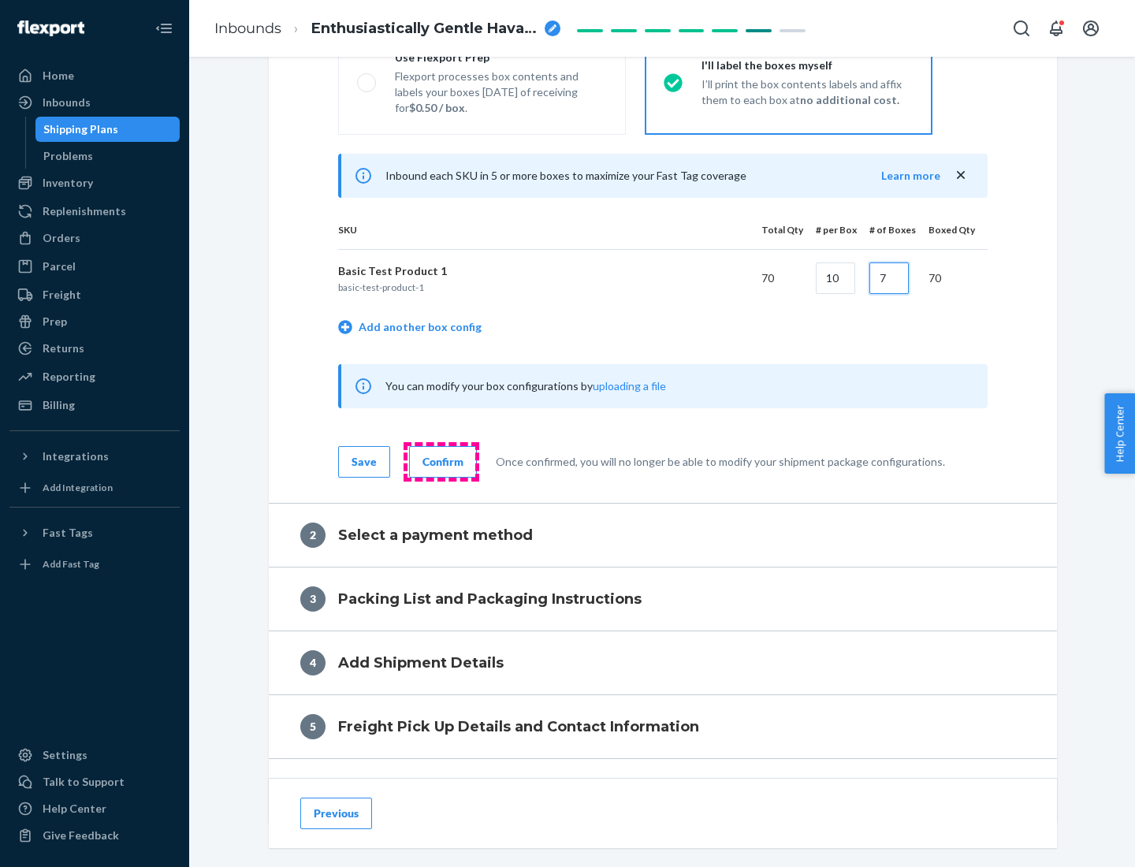
type input "7"
click at [441, 461] on div "Confirm" at bounding box center [443, 462] width 41 height 16
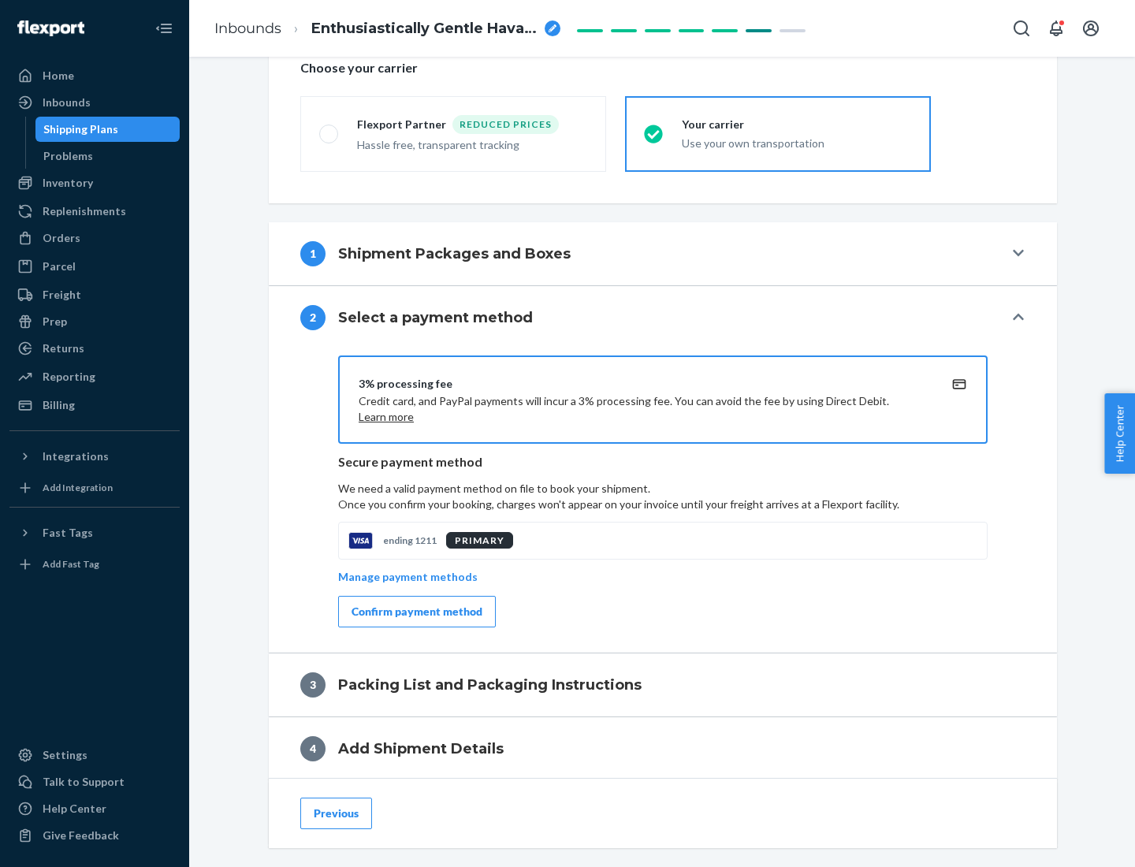
scroll to position [565, 0]
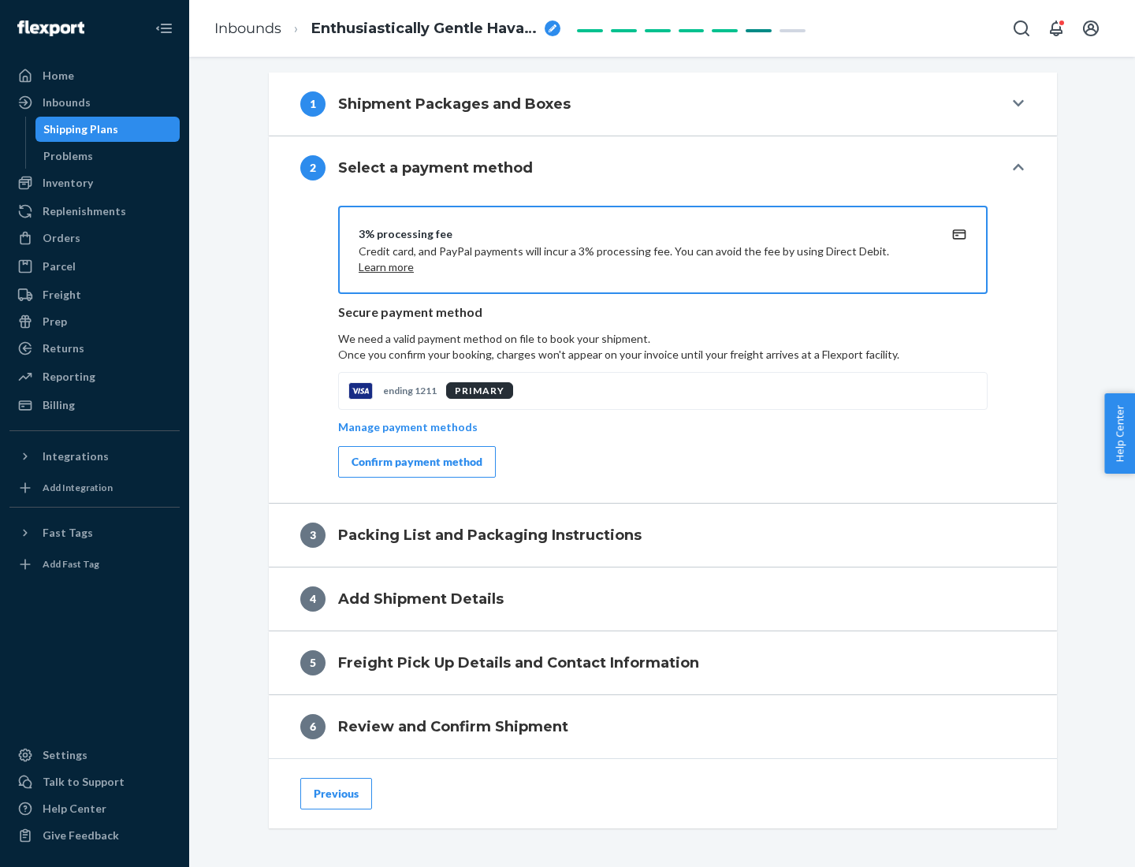
click at [415, 462] on div "Confirm payment method" at bounding box center [417, 462] width 131 height 16
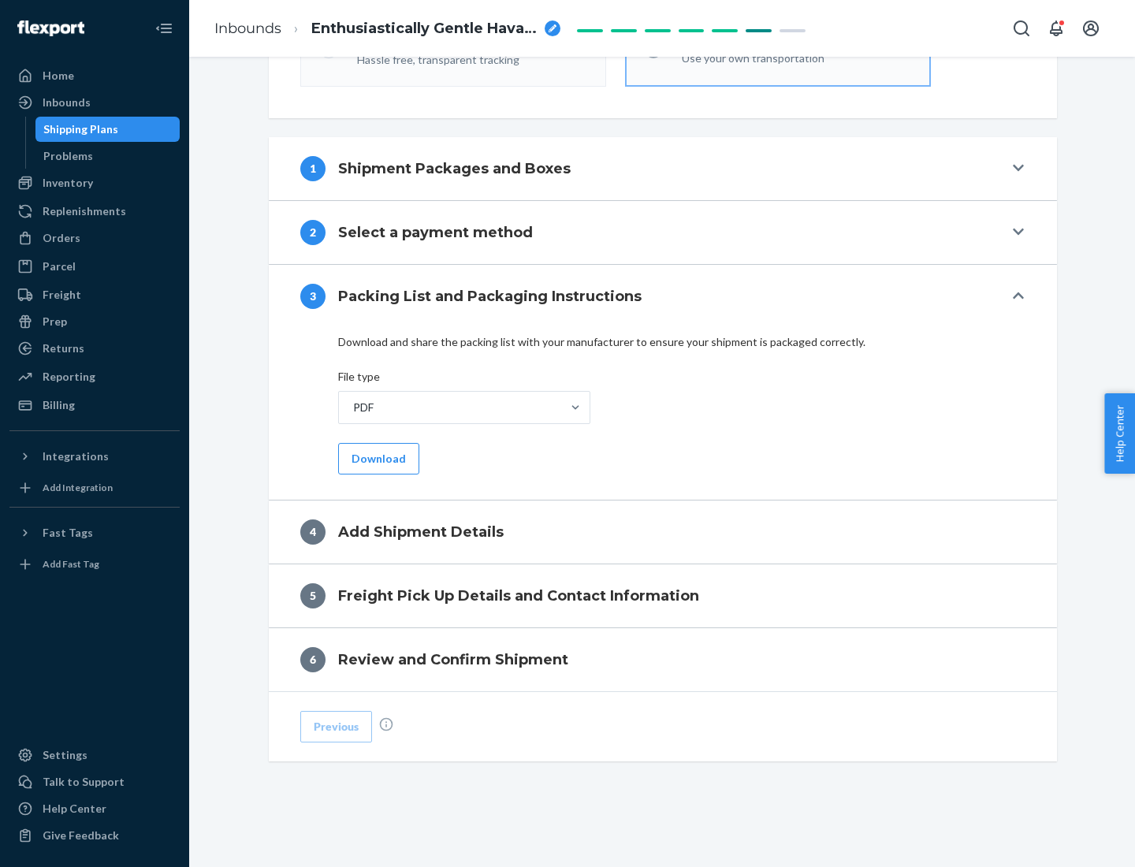
scroll to position [497, 0]
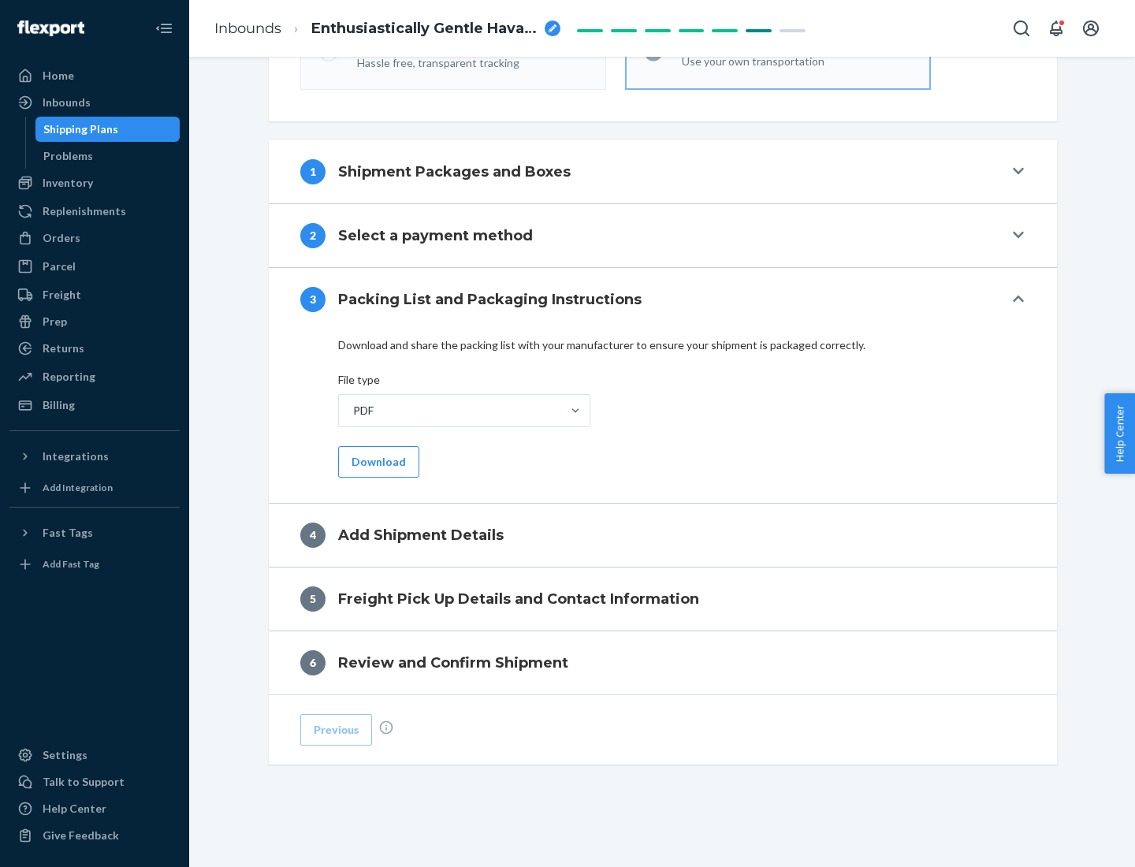
click at [377, 461] on button "Download" at bounding box center [378, 462] width 81 height 32
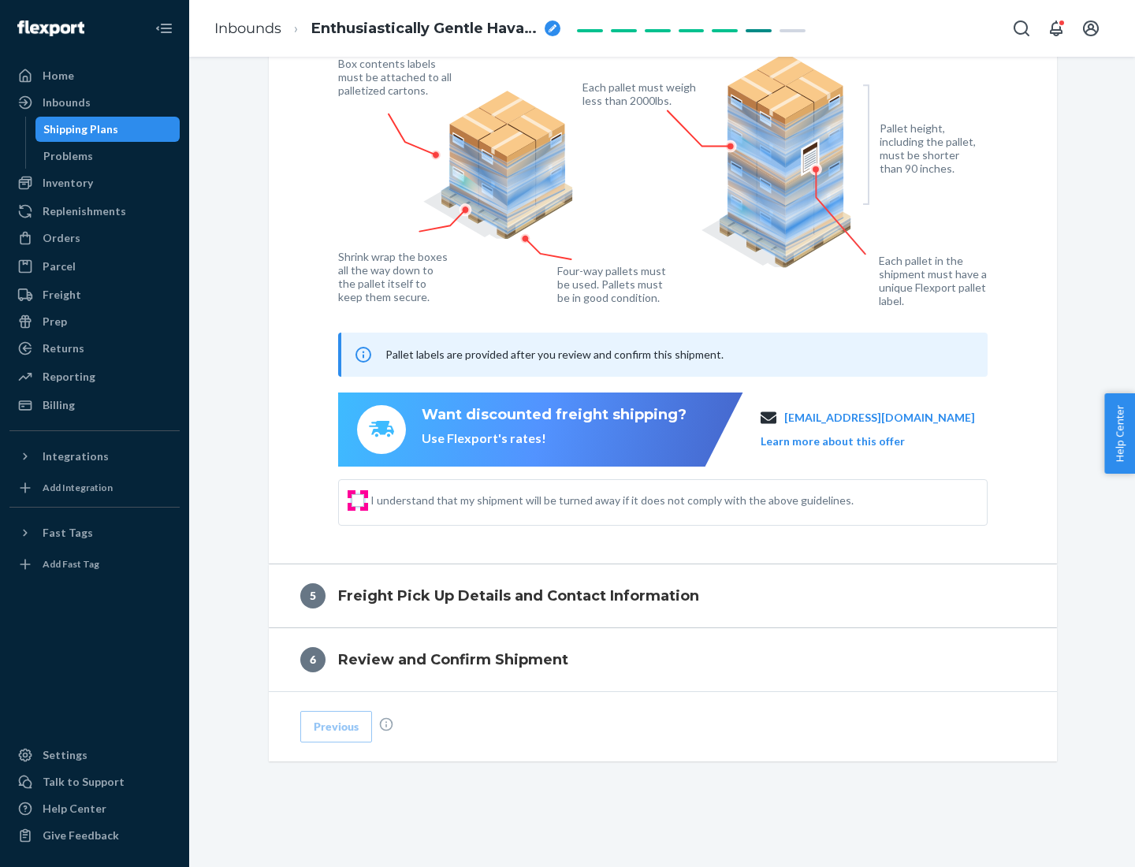
click at [358, 500] on input "I understand that my shipment will be turned away if it does not comply with th…" at bounding box center [358, 500] width 13 height 13
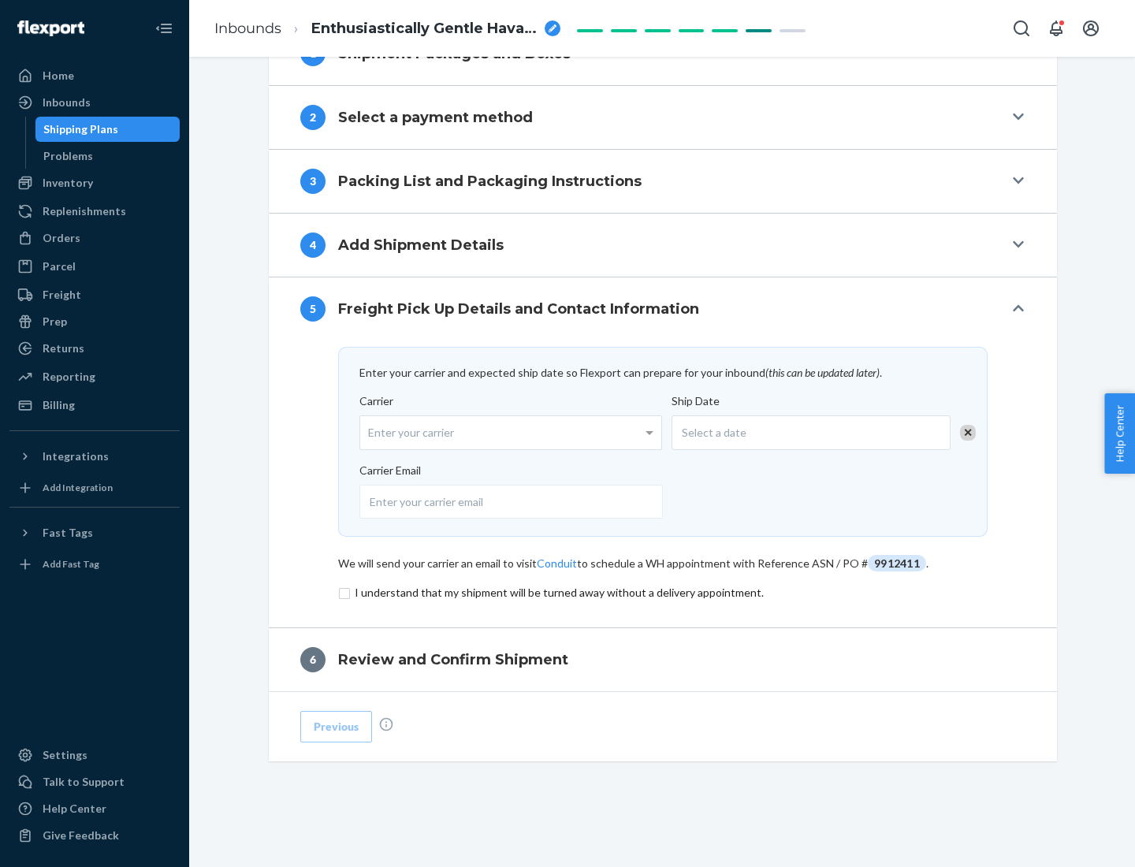
scroll to position [616, 0]
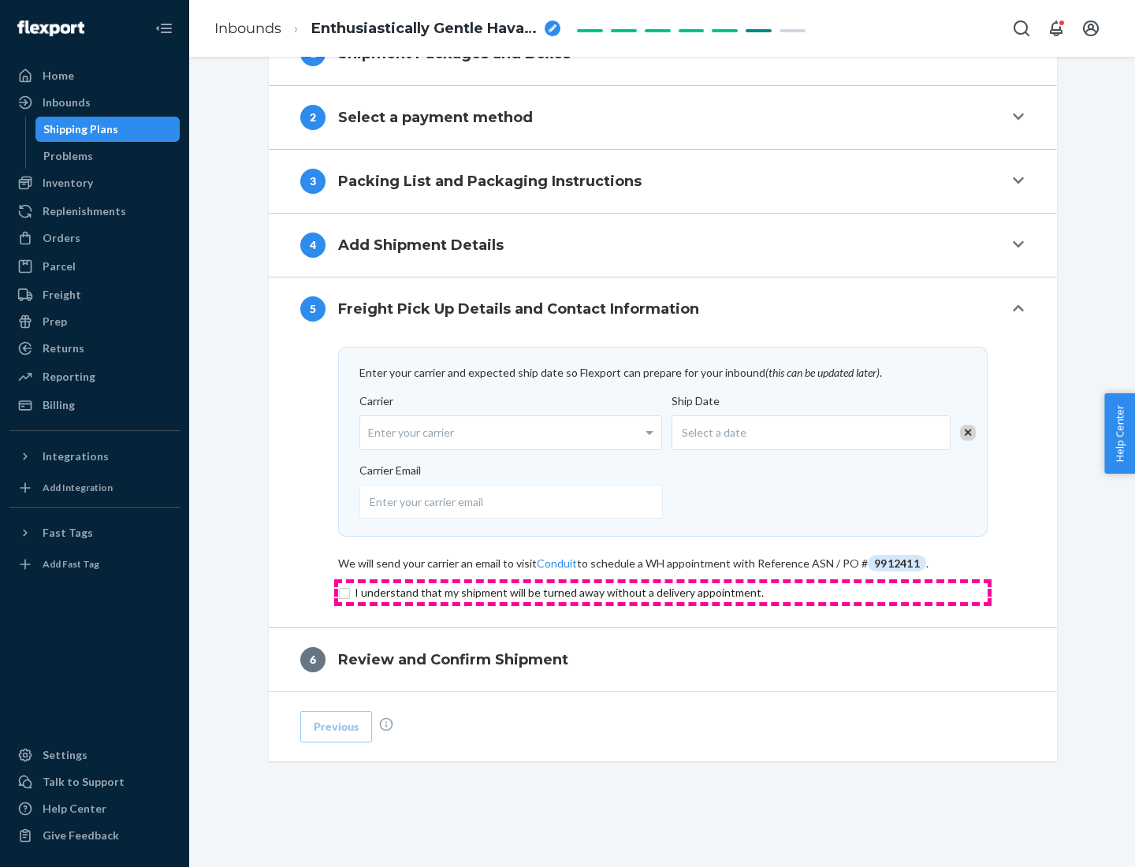
click at [663, 592] on input "checkbox" at bounding box center [663, 592] width 650 height 19
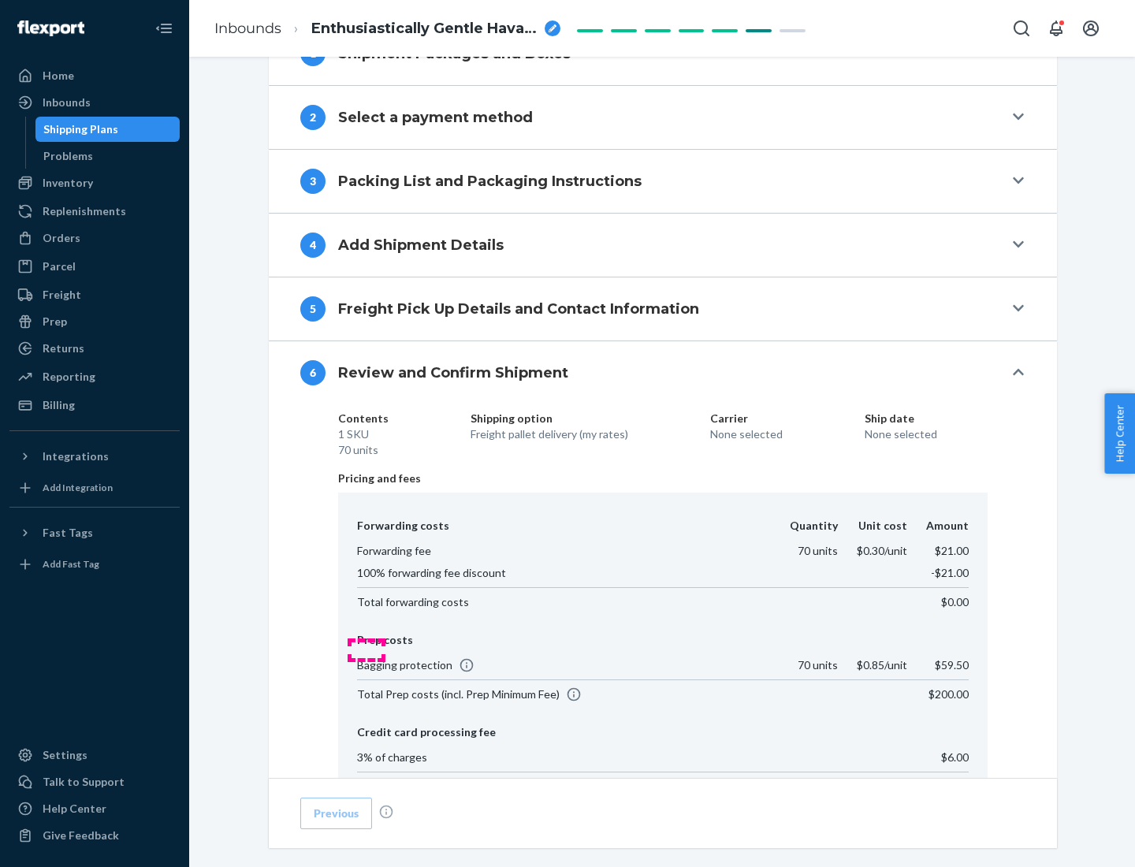
scroll to position [911, 0]
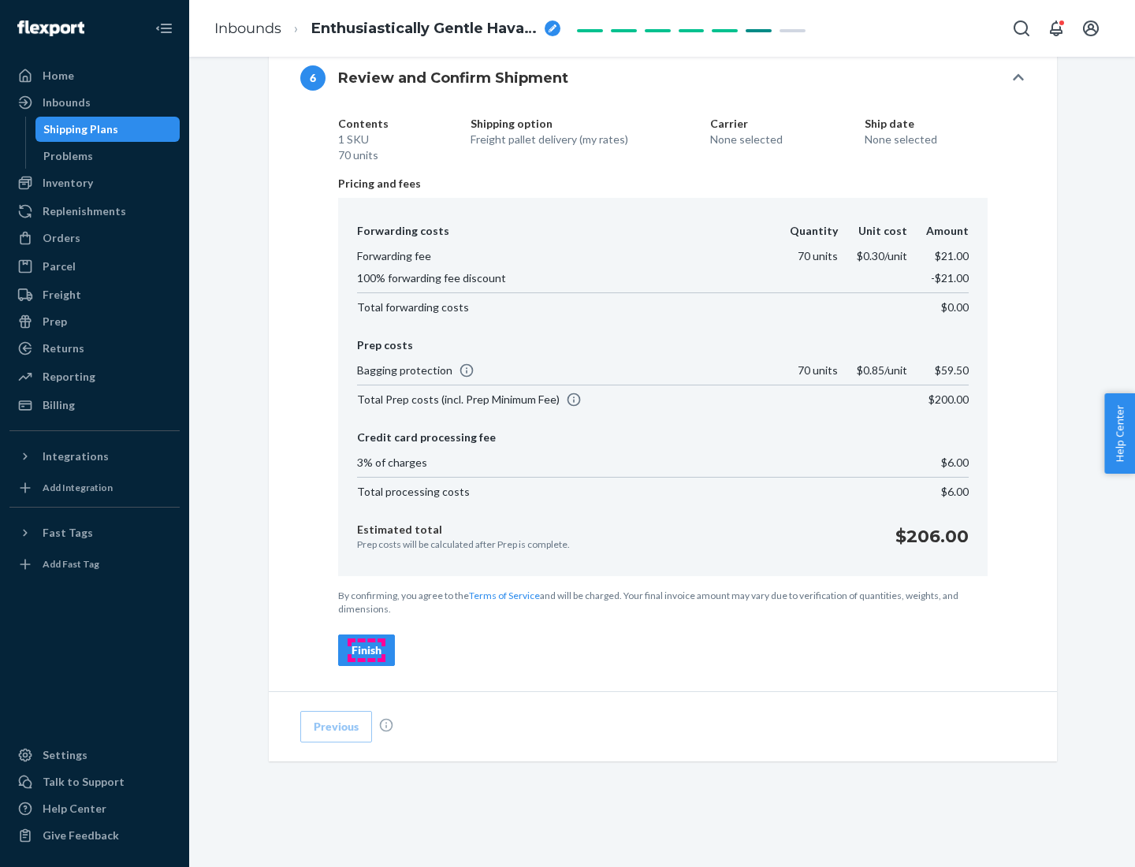
click at [367, 650] on div "Finish" at bounding box center [367, 651] width 30 height 16
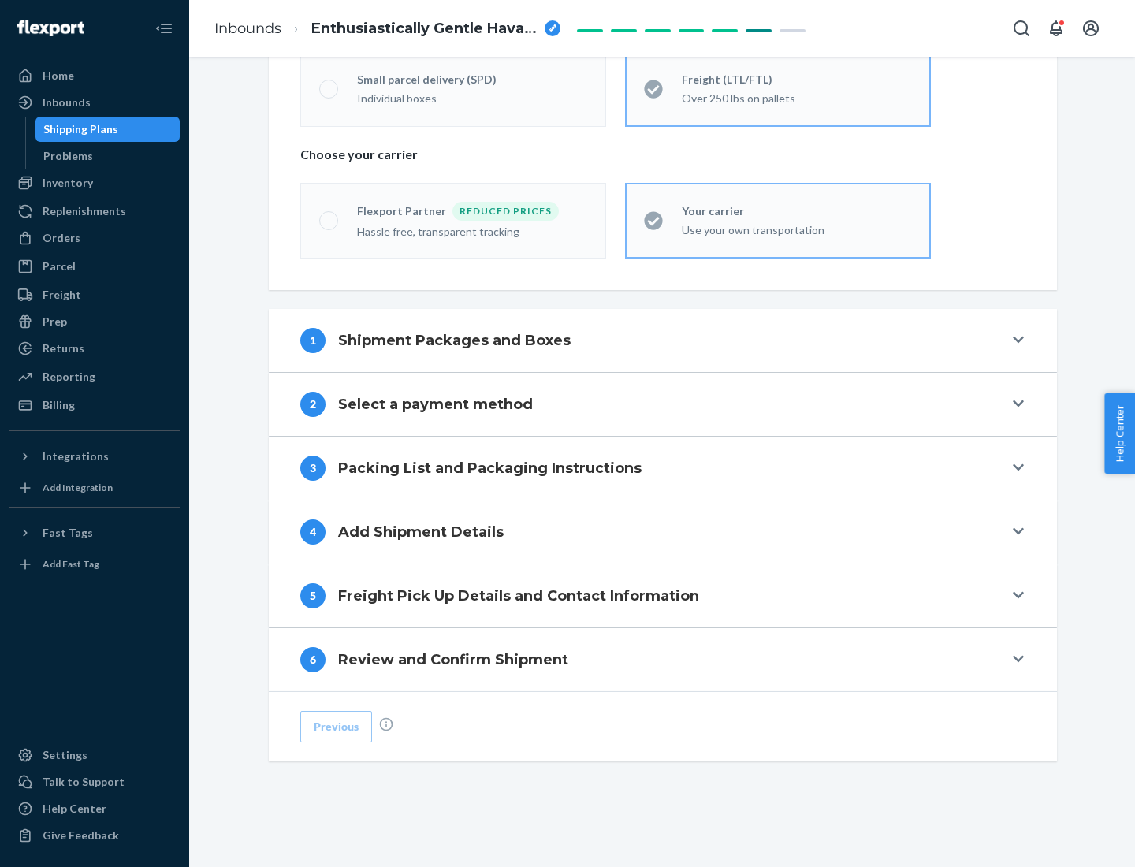
scroll to position [329, 0]
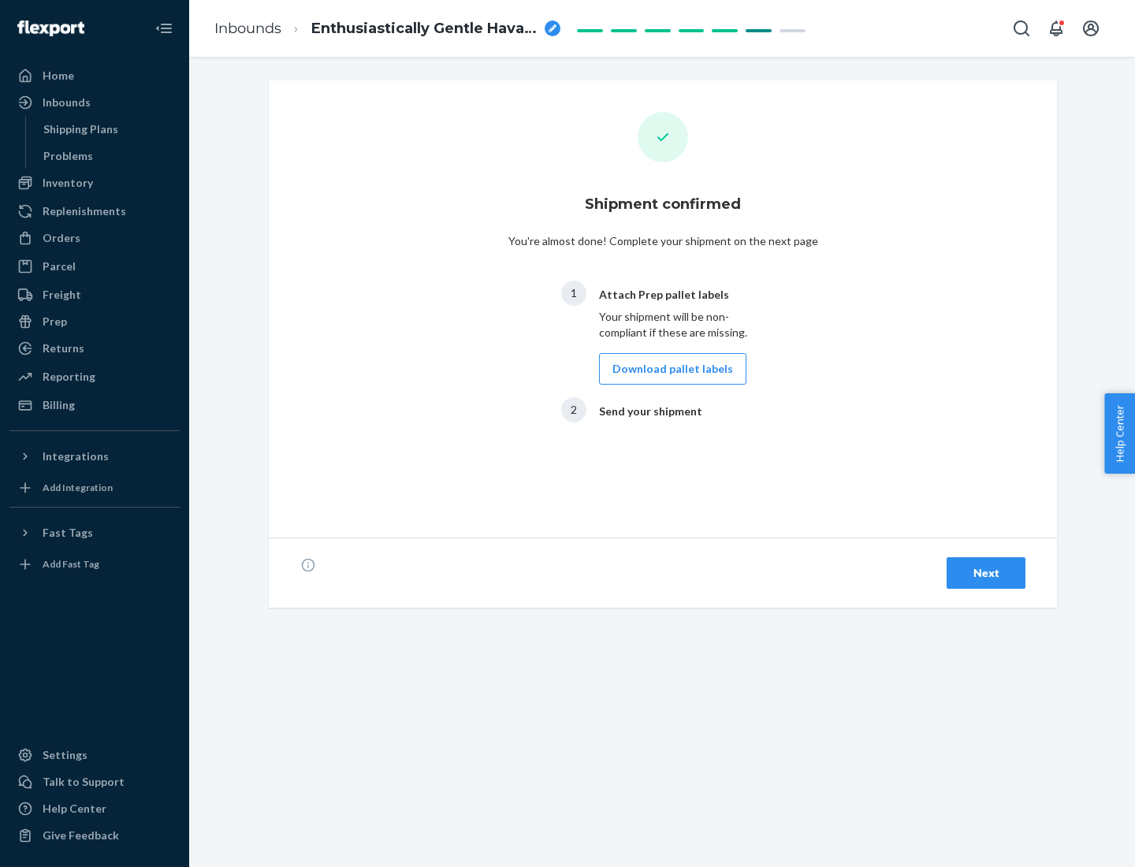
click at [669, 369] on button "Download pallet labels" at bounding box center [672, 369] width 147 height 32
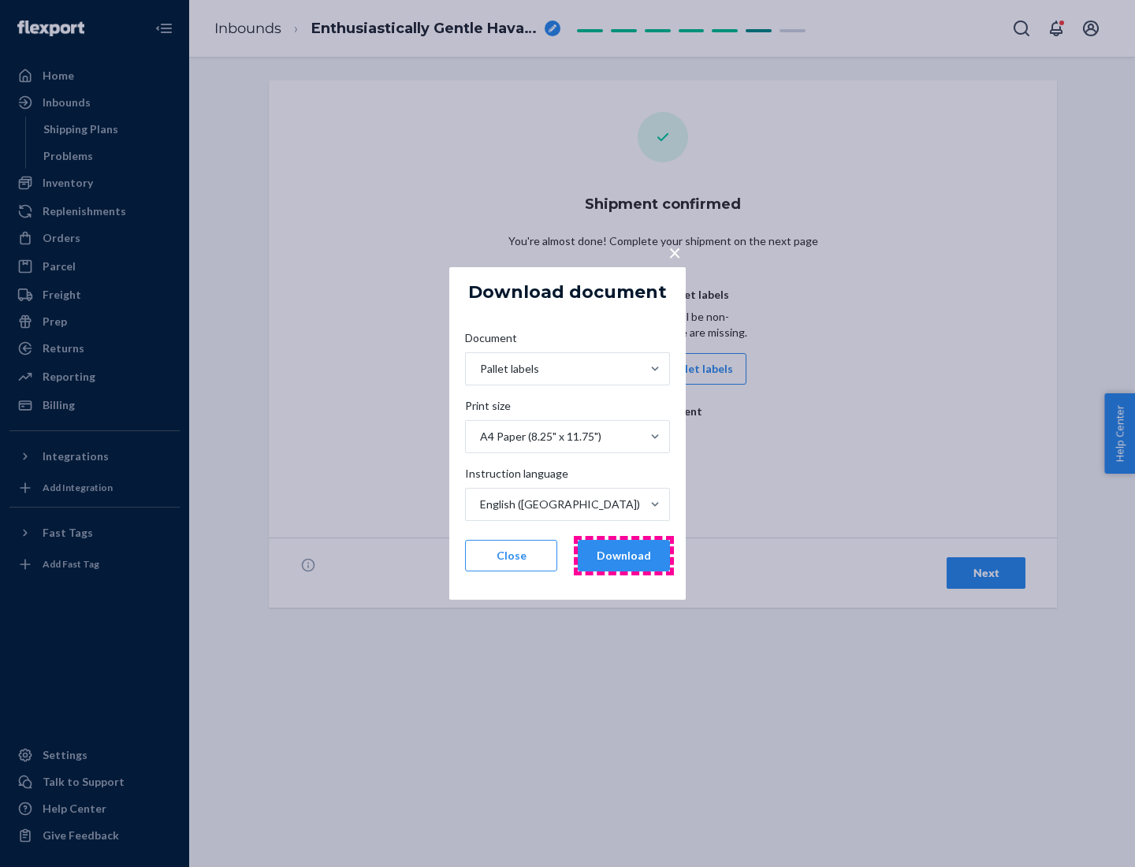
click at [624, 556] on button "Download" at bounding box center [624, 556] width 92 height 32
click at [674, 251] on span "×" at bounding box center [675, 252] width 13 height 27
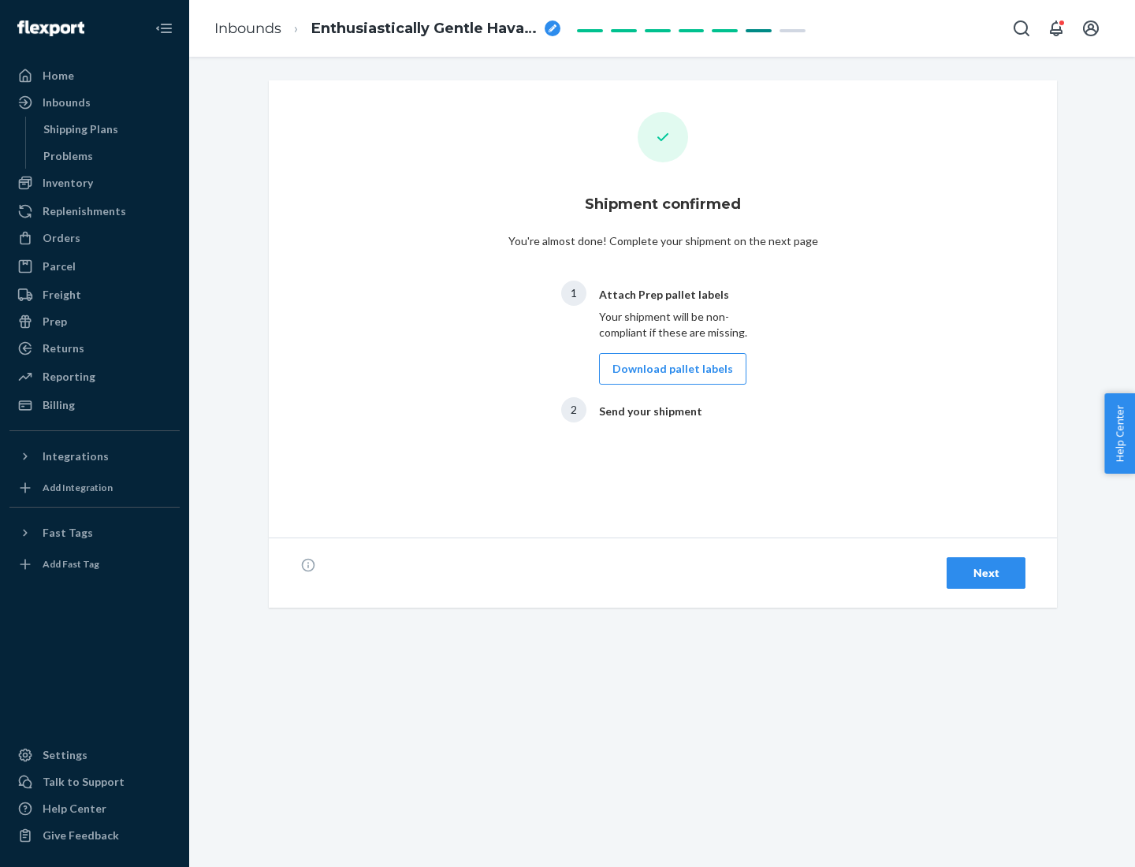
click at [986, 573] on div "Next" at bounding box center [986, 573] width 52 height 16
